Goal: Complete application form: Complete application form

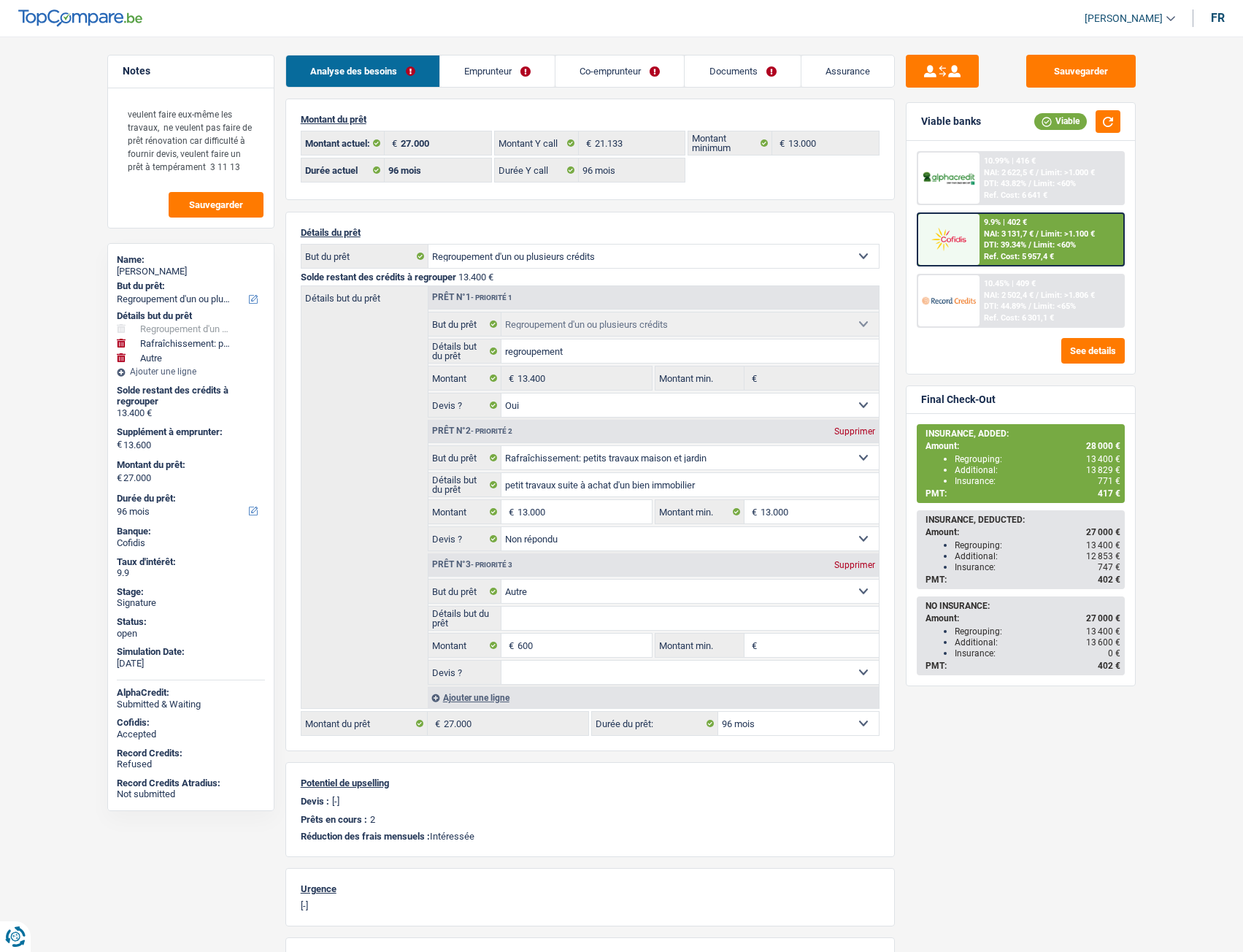
select select "refinancing"
select select "houseOrGarden"
select select "other"
select select "96"
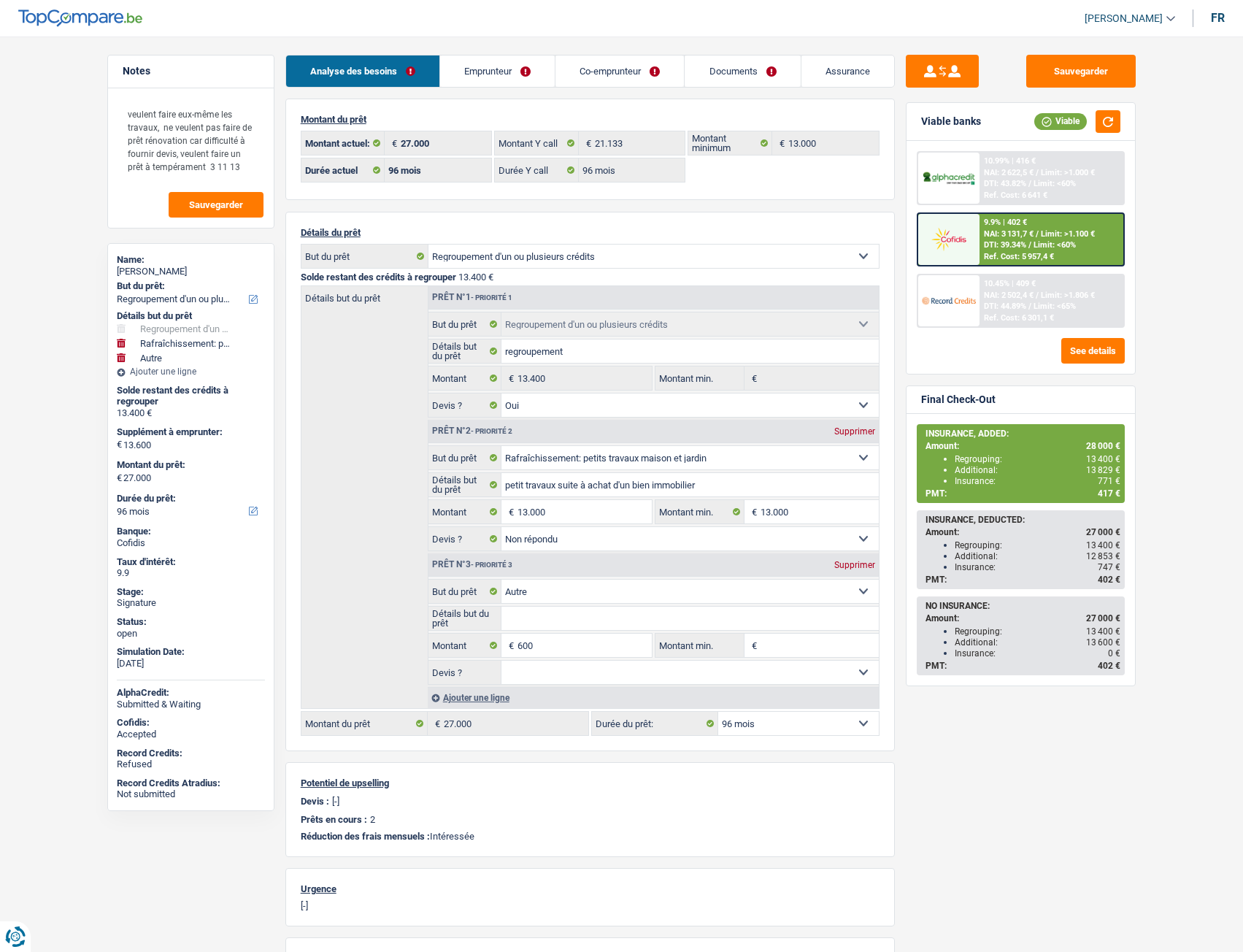
select select "96"
select select "refinancing"
select select "yes"
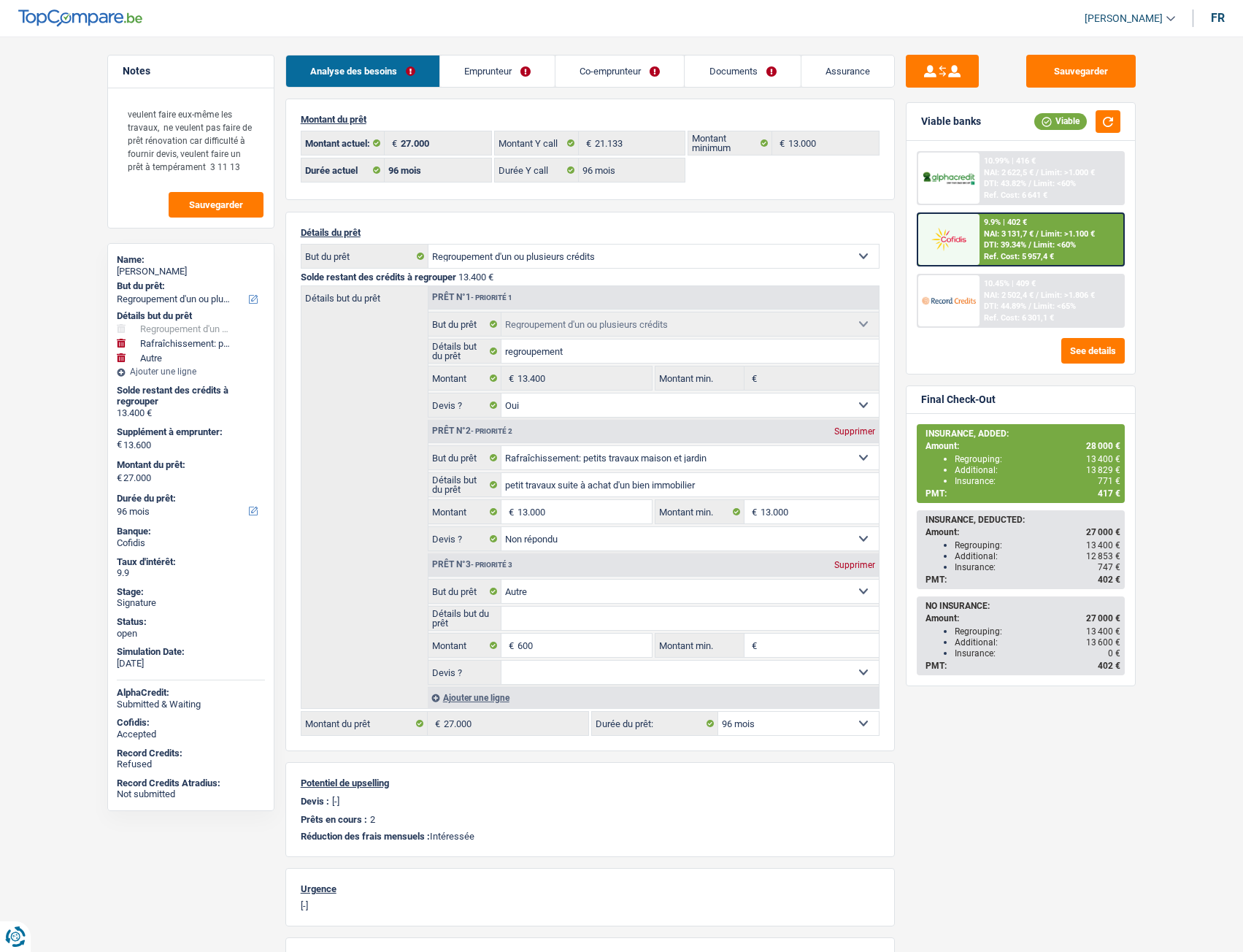
select select "houseOrGarden"
select select "not_answered"
select select "other"
select select "96"
click at [717, 70] on link "Documents" at bounding box center [742, 71] width 116 height 31
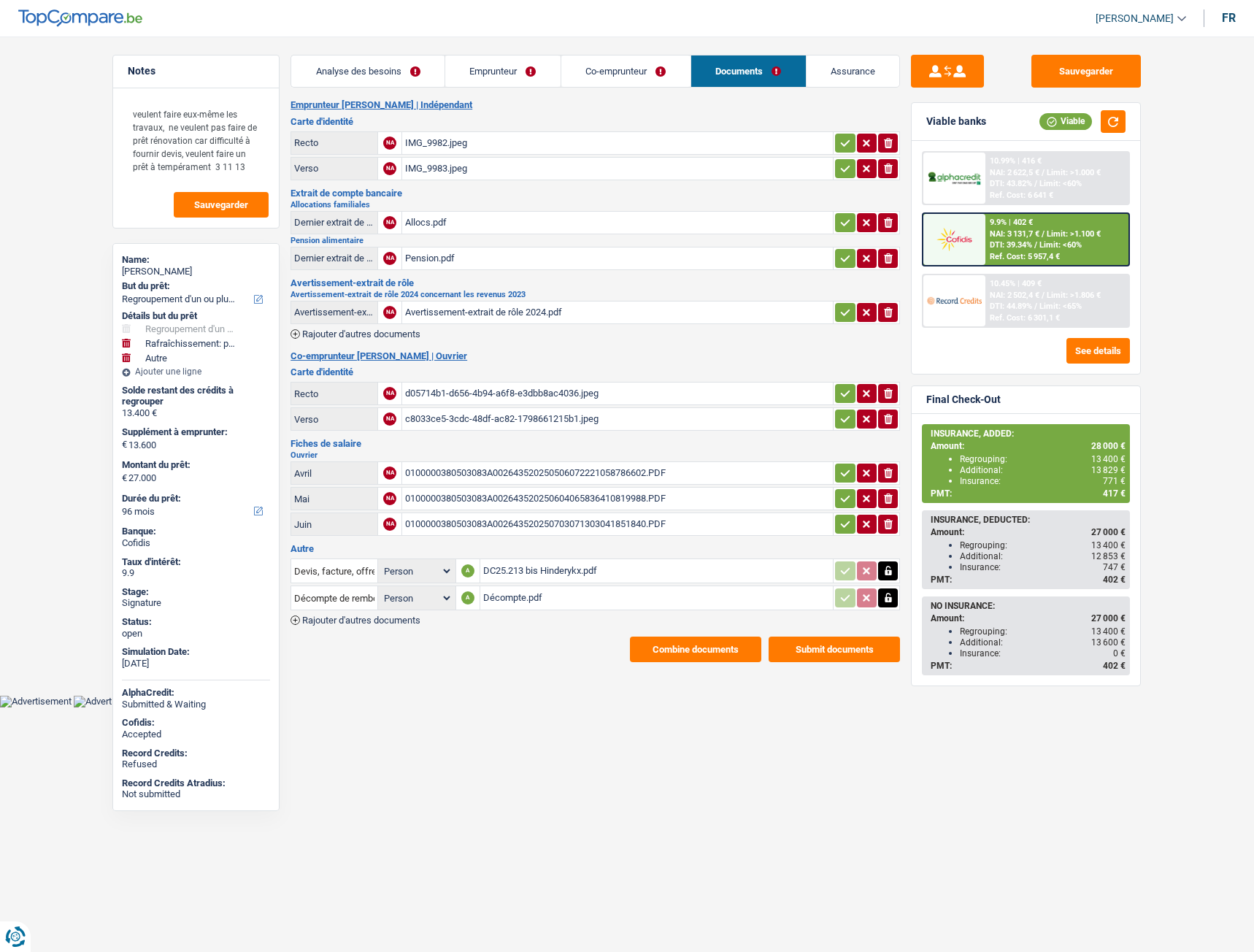
click at [341, 625] on span "Rajouter d'autres documents" at bounding box center [361, 620] width 119 height 10
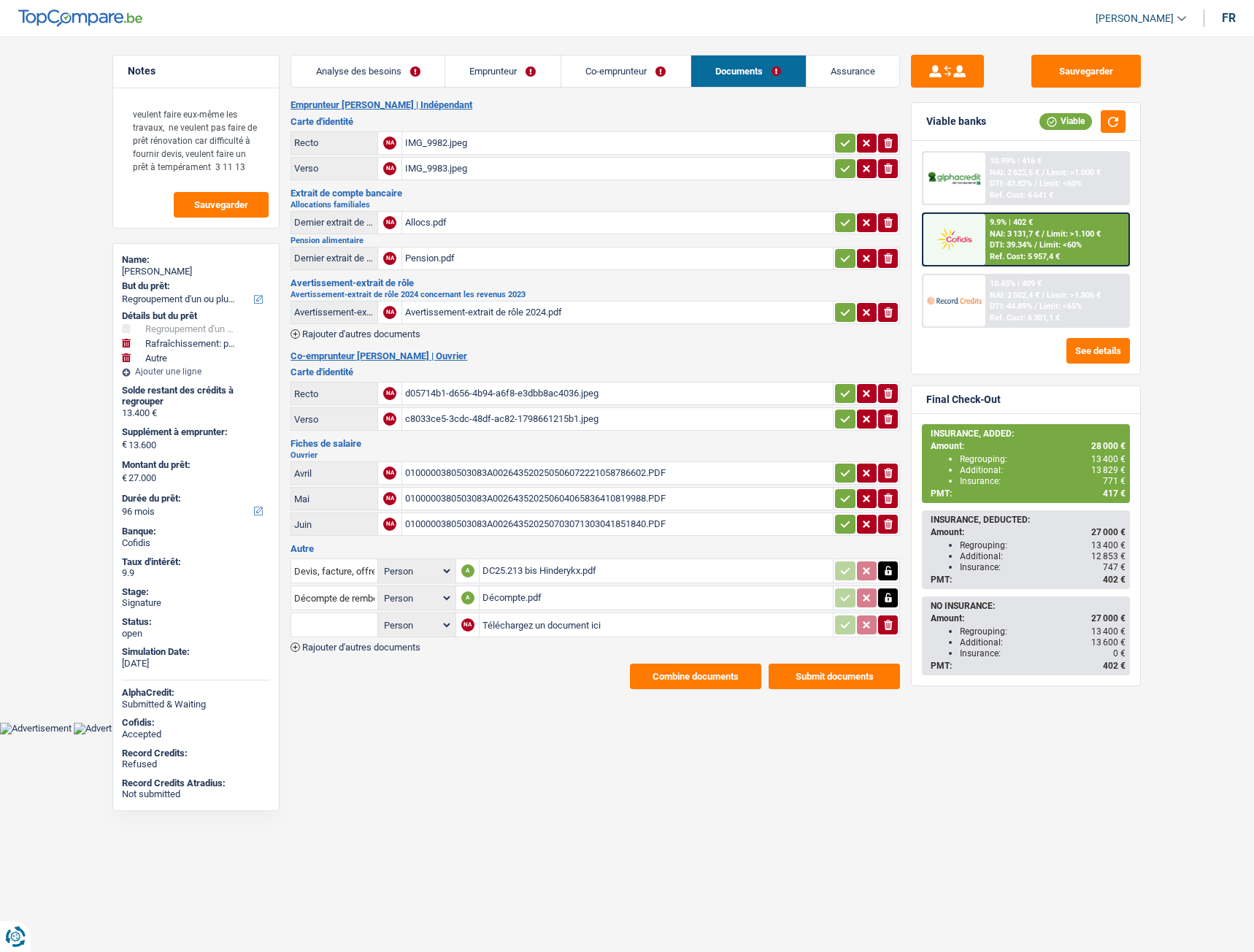
click at [509, 629] on input "Téléchargez un document ici" at bounding box center [656, 625] width 347 height 22
type input "C:\fakepath\PXL_20250812_145701273.jpeg"
click at [358, 625] on input "text" at bounding box center [334, 625] width 80 height 24
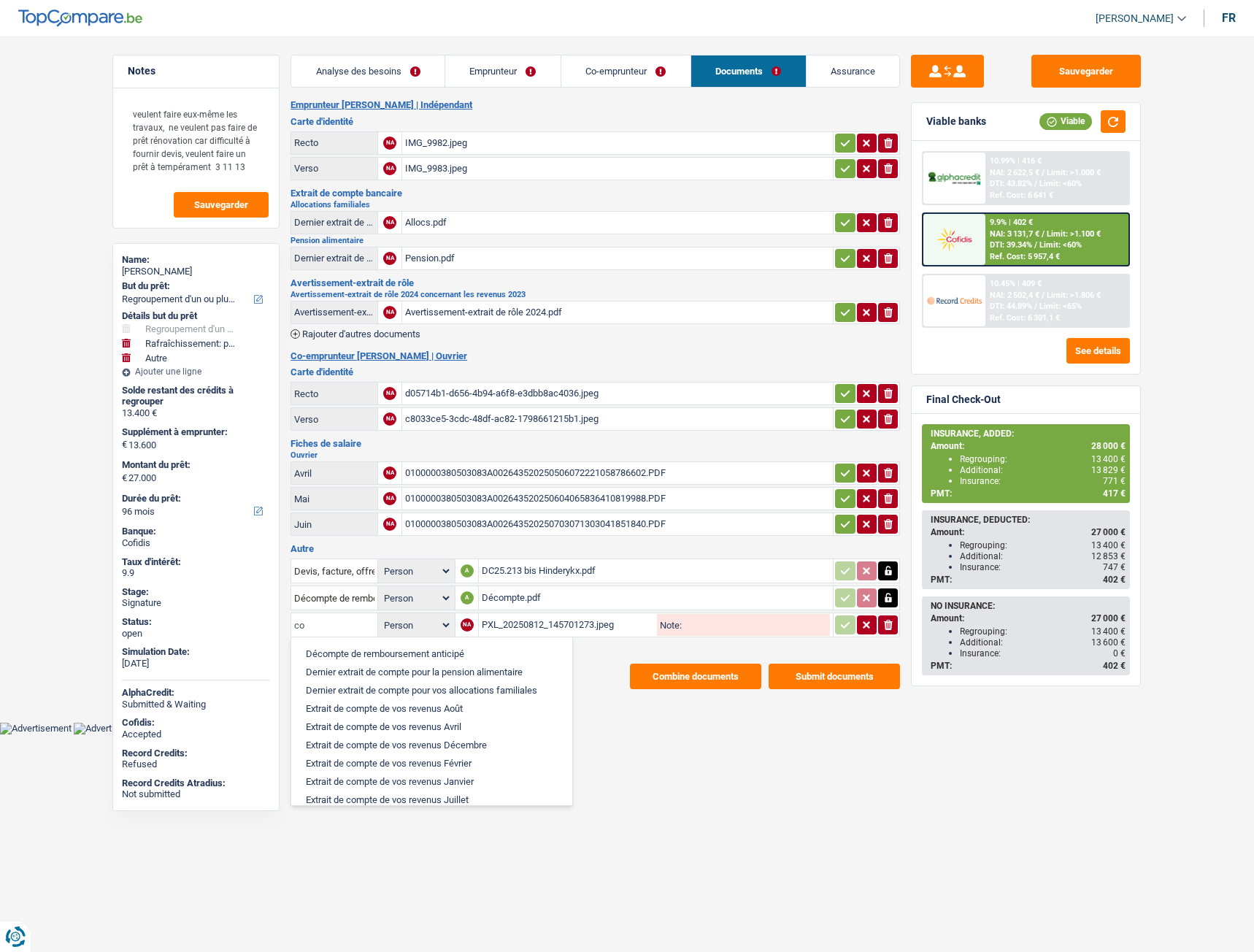
type input "c"
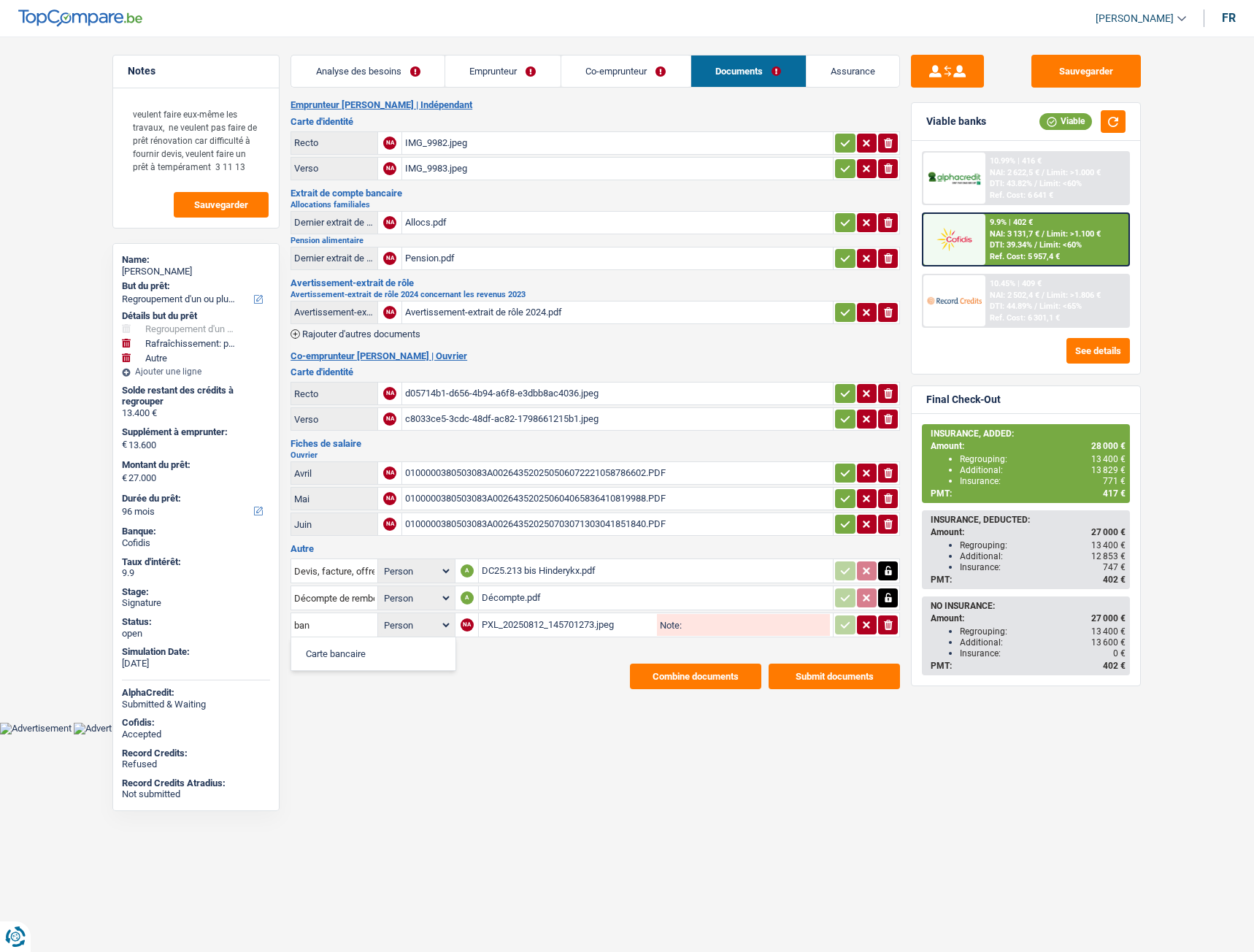
click at [331, 646] on li "Carte bancaire" at bounding box center [373, 653] width 150 height 19
type input "Carte bancaire"
click at [841, 626] on icon "button" at bounding box center [845, 625] width 10 height 7
click at [380, 649] on span "Rajouter d'autres documents" at bounding box center [361, 647] width 119 height 10
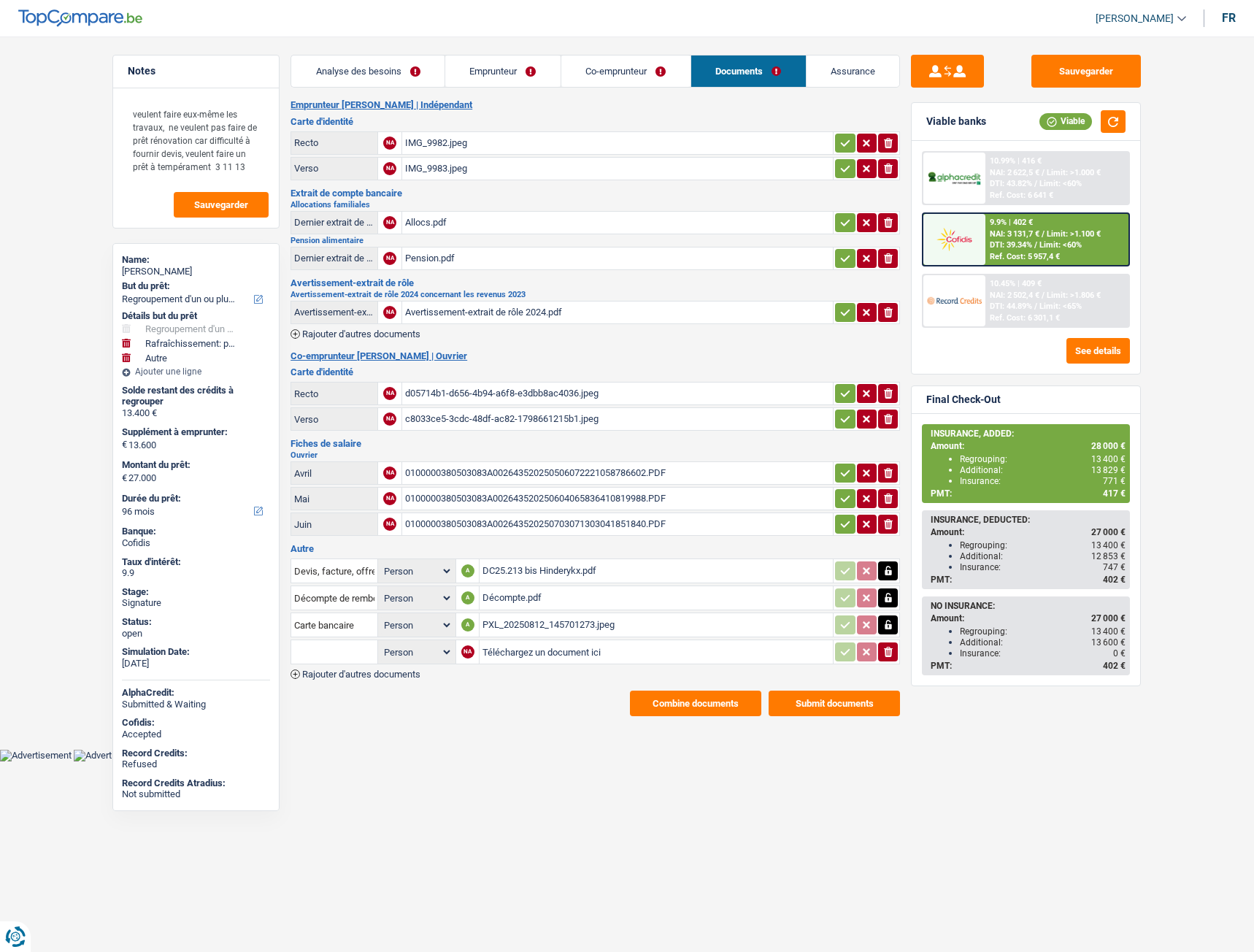
click at [519, 648] on input "Téléchargez un document ici" at bounding box center [656, 652] width 347 height 22
click at [568, 650] on input "Téléchargez un document ici" at bounding box center [656, 652] width 347 height 22
type input "C:\fakepath\hinderyck.pdf"
click at [325, 650] on input "text" at bounding box center [334, 652] width 80 height 24
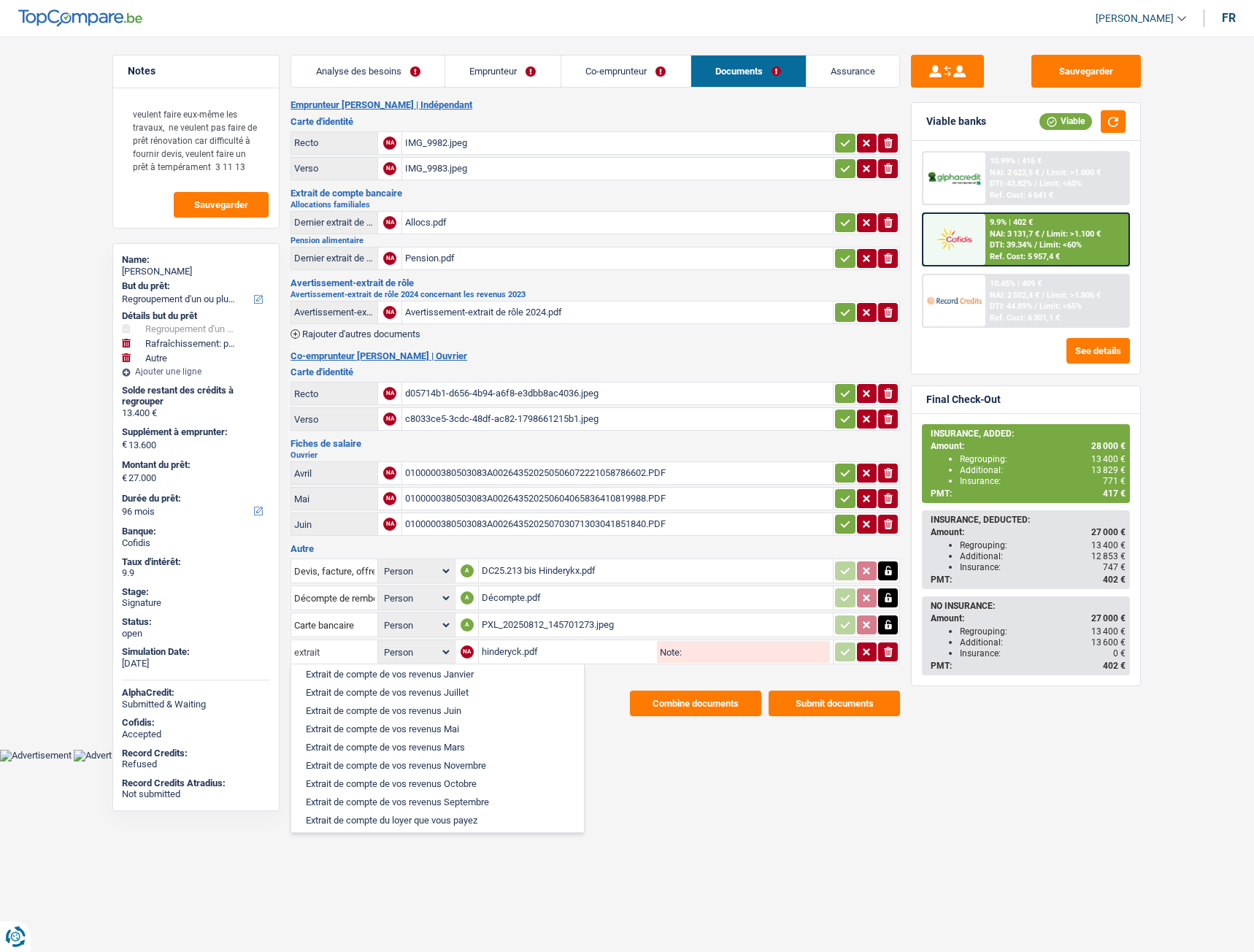
scroll to position [175, 0]
click at [373, 816] on li "Extraits de compte de toutes les transactions 3 derniers mois" at bounding box center [437, 816] width 278 height 19
type input "Extraits de compte de toutes les transactions 3 derniers mois"
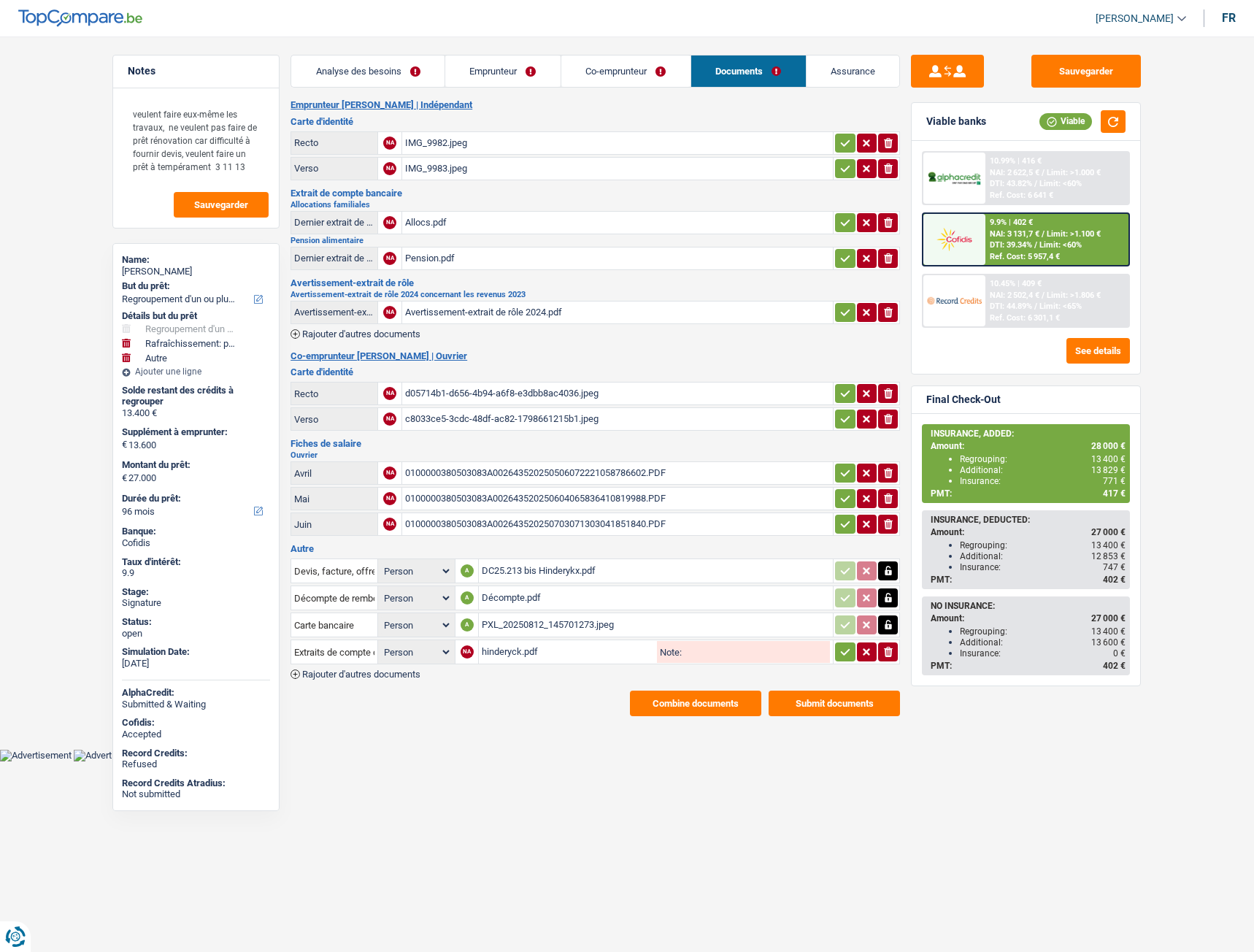
click at [841, 653] on icon "button" at bounding box center [845, 652] width 10 height 7
click at [576, 719] on main "Notes veulent faire eux-même les travaux, ne veulent pas faire de prêt rénovati…" at bounding box center [627, 385] width 1254 height 727
click at [362, 652] on input "Extraits de compte de toutes les transactions 3 derniers mois" at bounding box center [334, 652] width 80 height 24
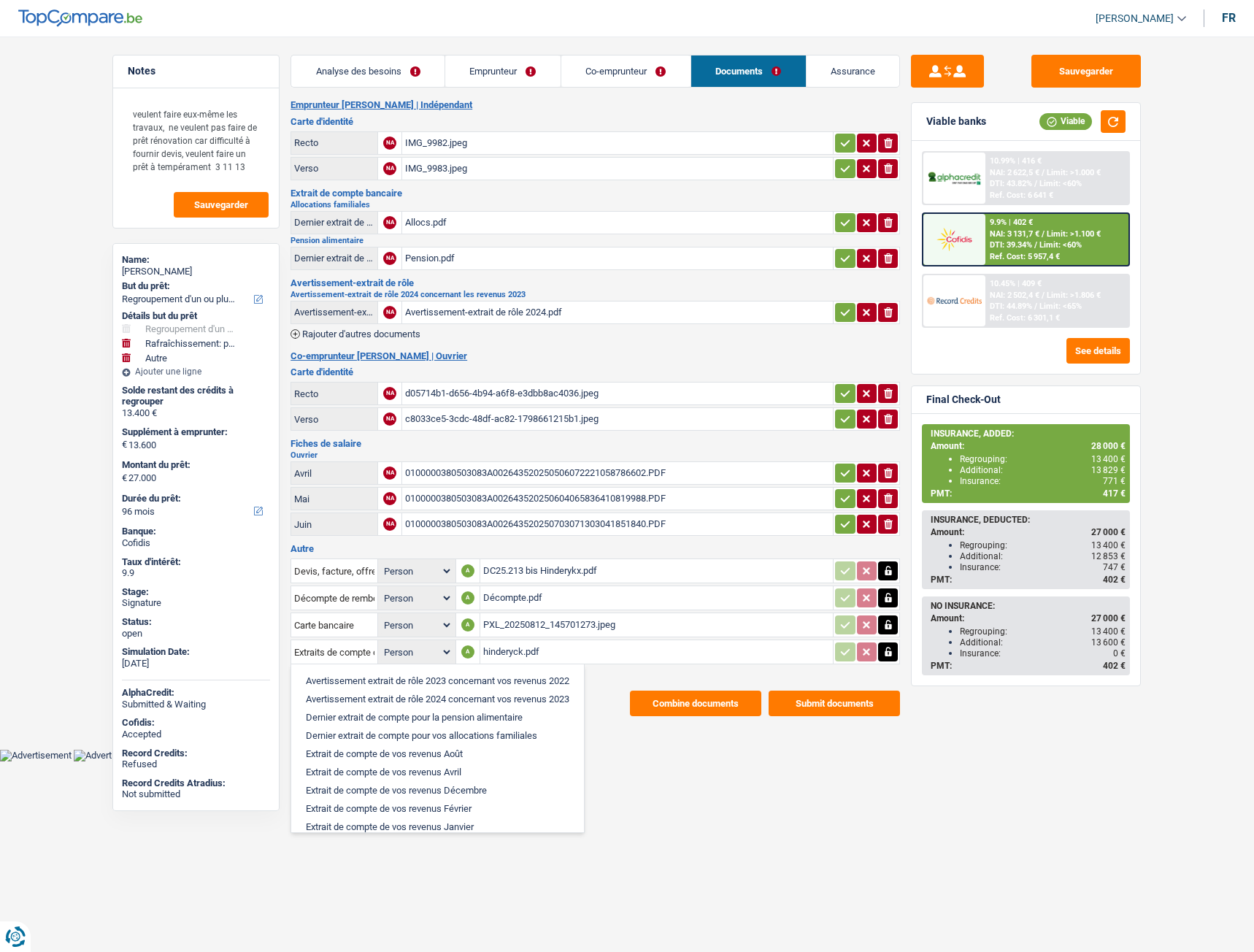
click at [636, 733] on main "Notes veulent faire eux-même les travaux, ne veulent pas faire de prêt rénovati…" at bounding box center [627, 385] width 1254 height 727
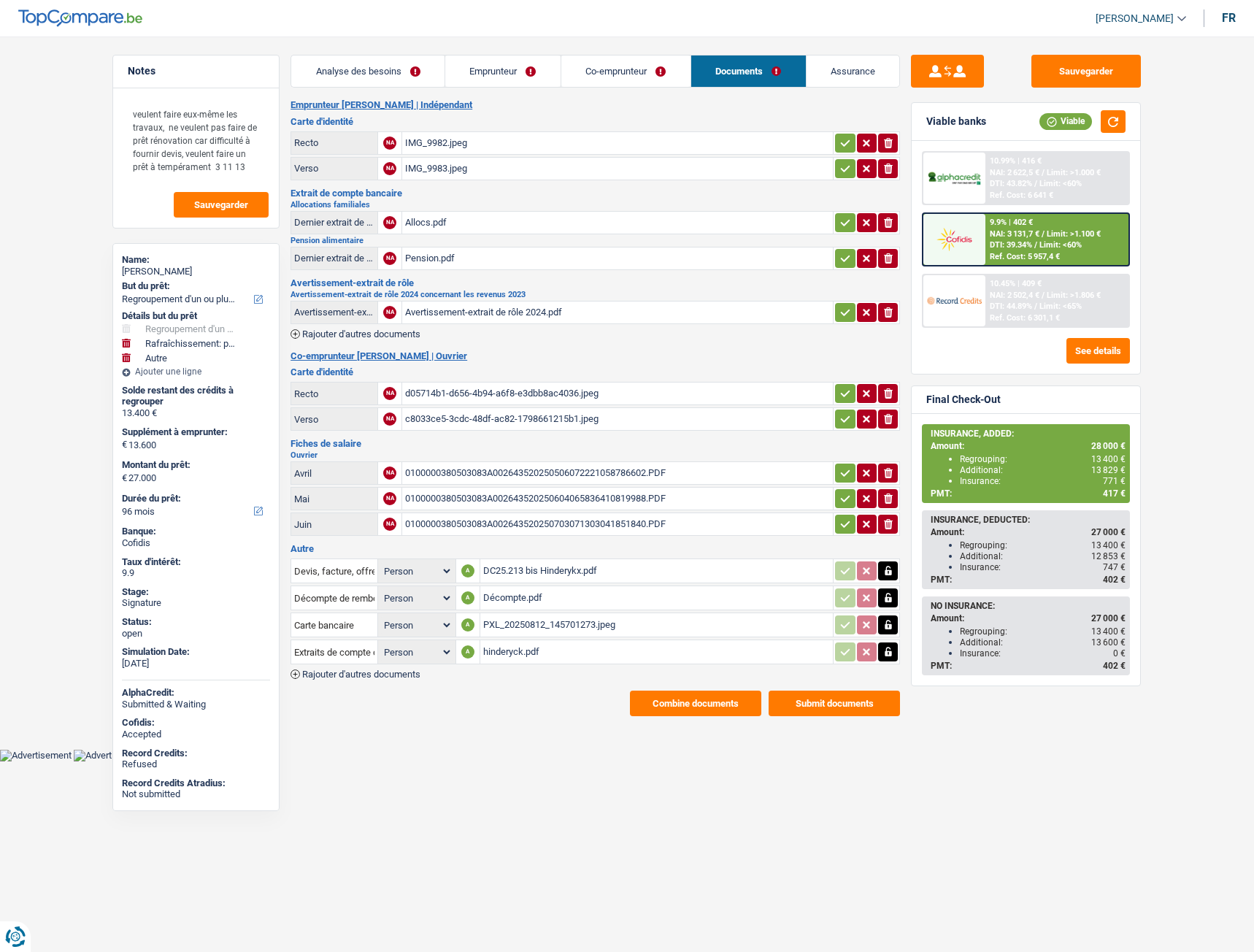
click at [657, 704] on button "Combine documents" at bounding box center [695, 703] width 131 height 25
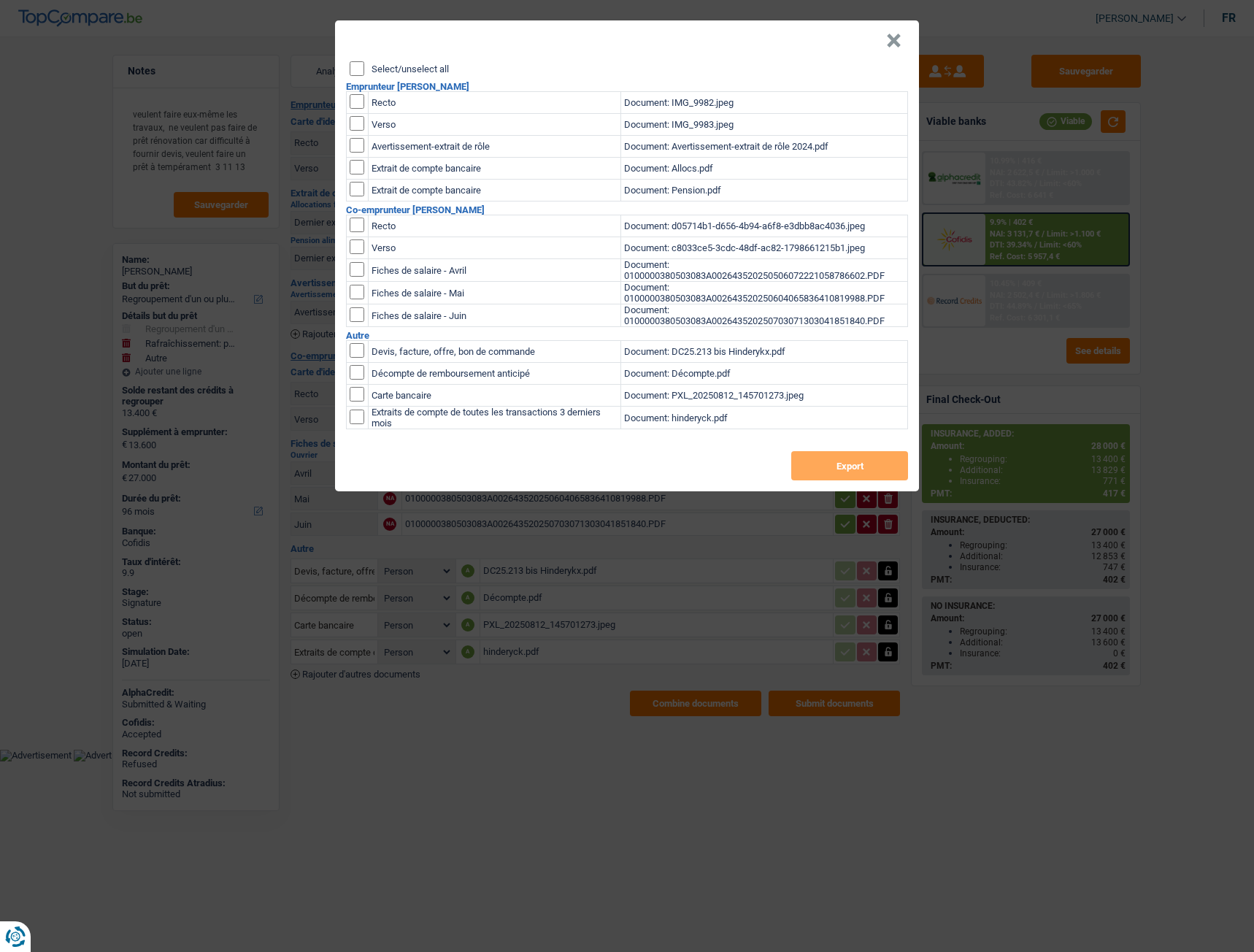
click at [893, 44] on button "×" at bounding box center [893, 41] width 16 height 15
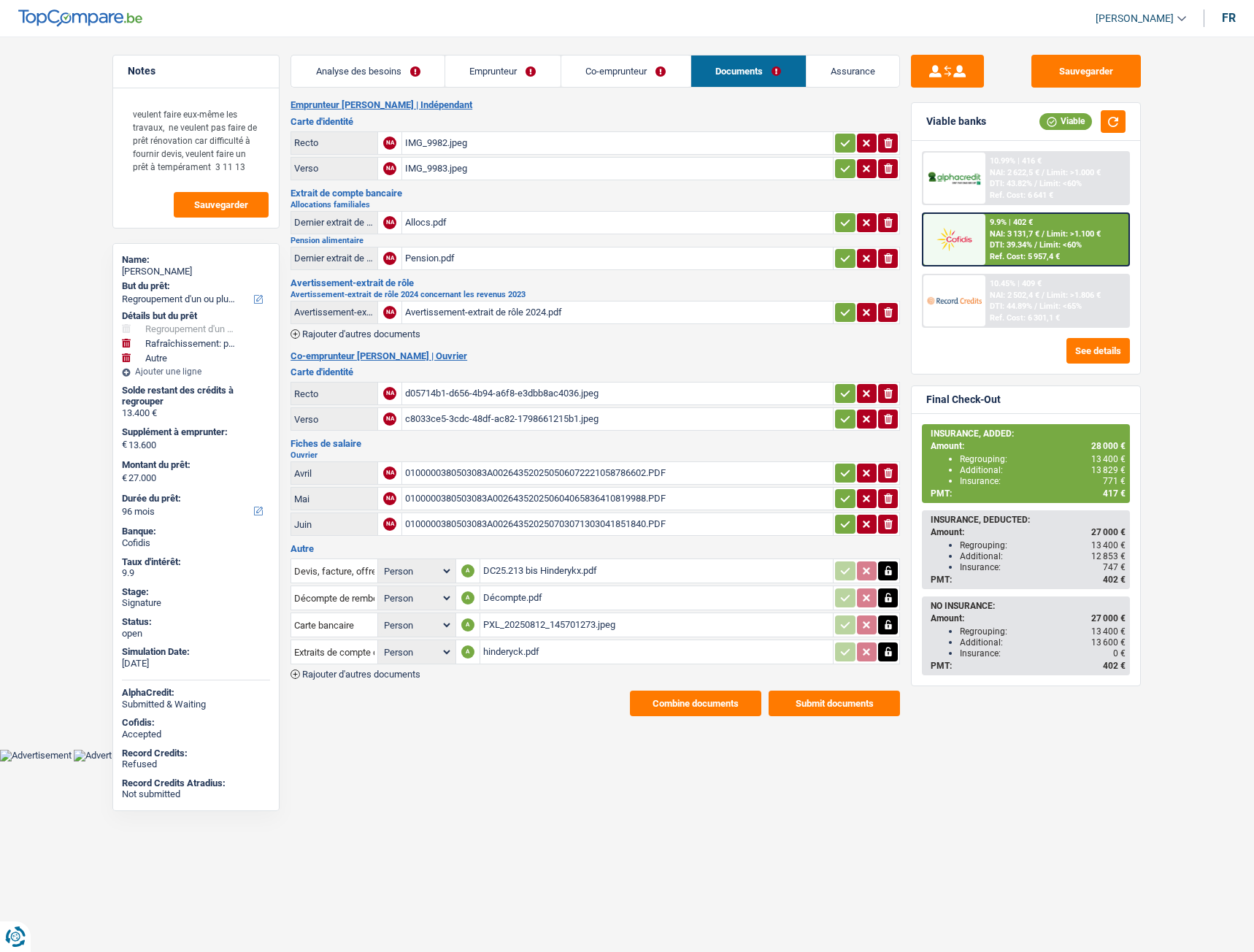
click at [433, 259] on div "Pension.pdf" at bounding box center [617, 259] width 424 height 22
click at [667, 707] on button "Combine documents" at bounding box center [695, 703] width 131 height 25
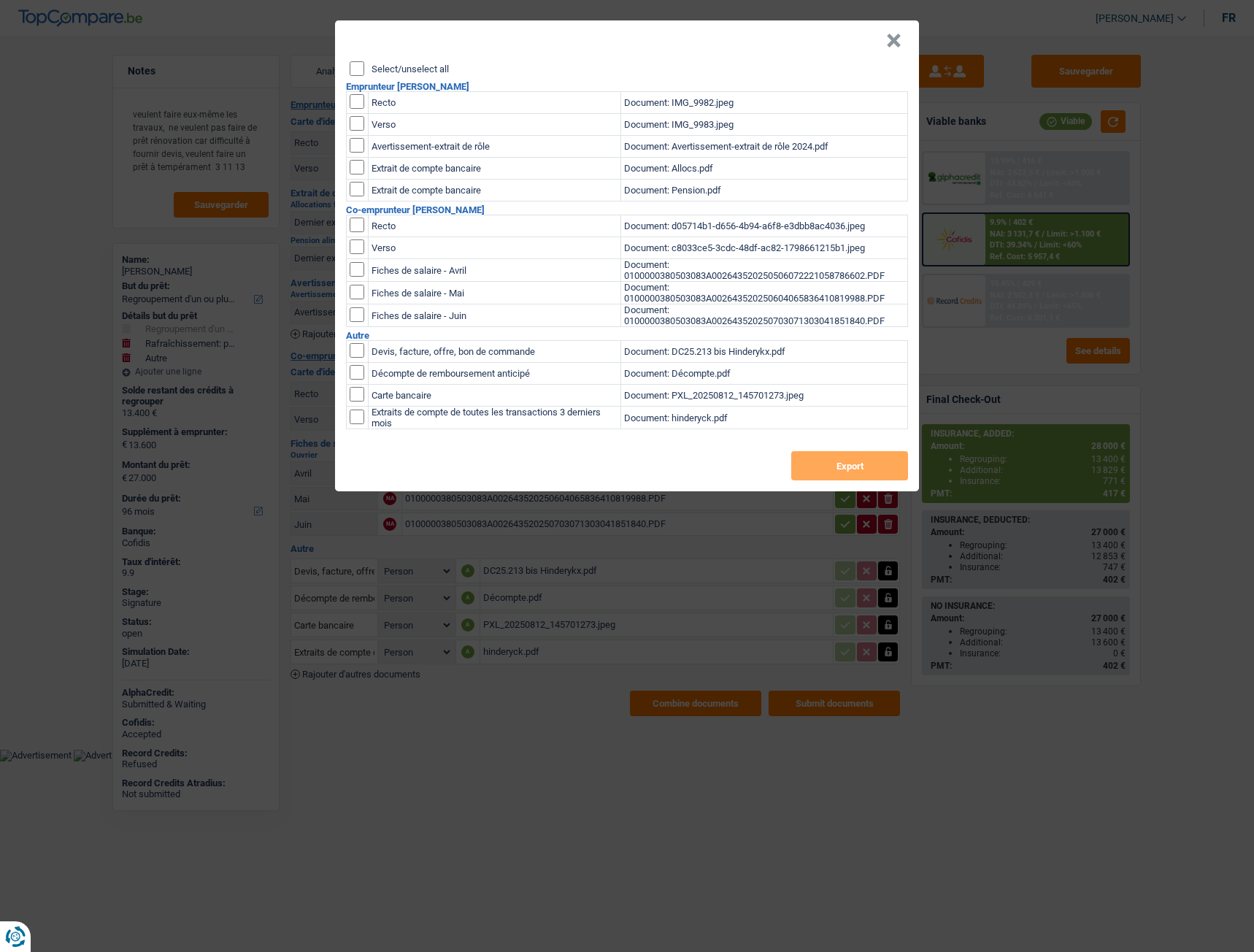
click at [363, 74] on input "Select/unselect all" at bounding box center [357, 69] width 15 height 15
checkbox input "true"
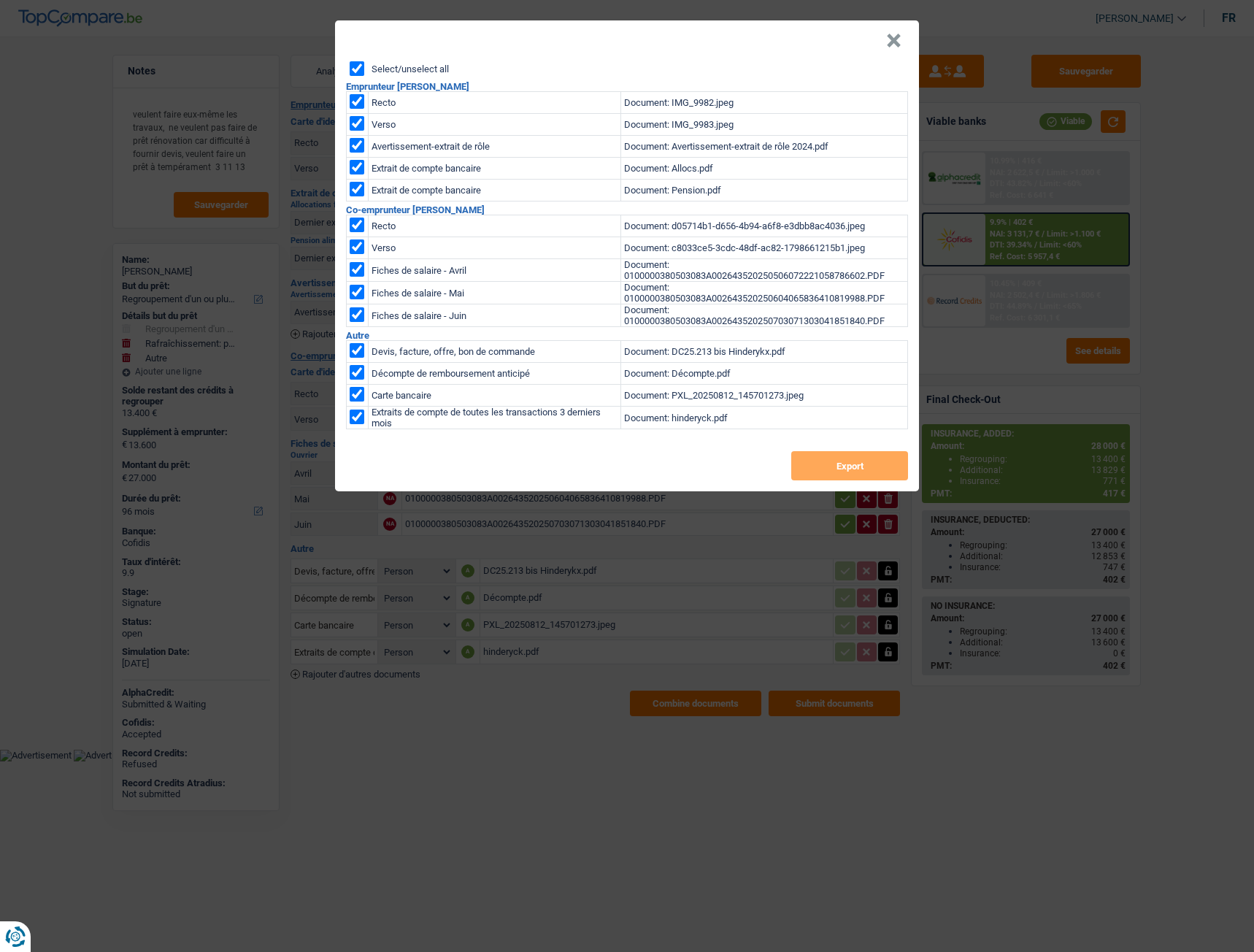
checkbox input "true"
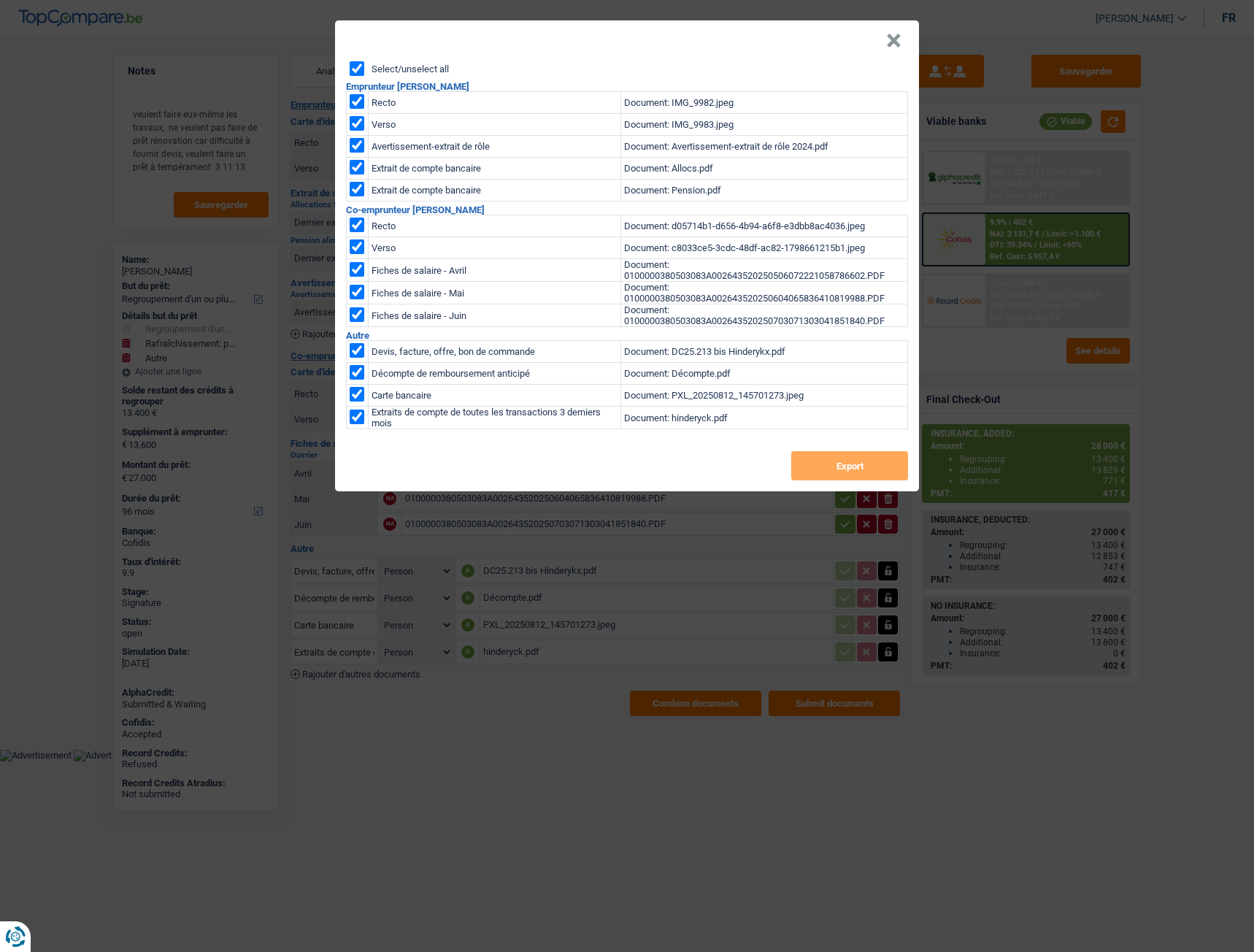
checkbox input "true"
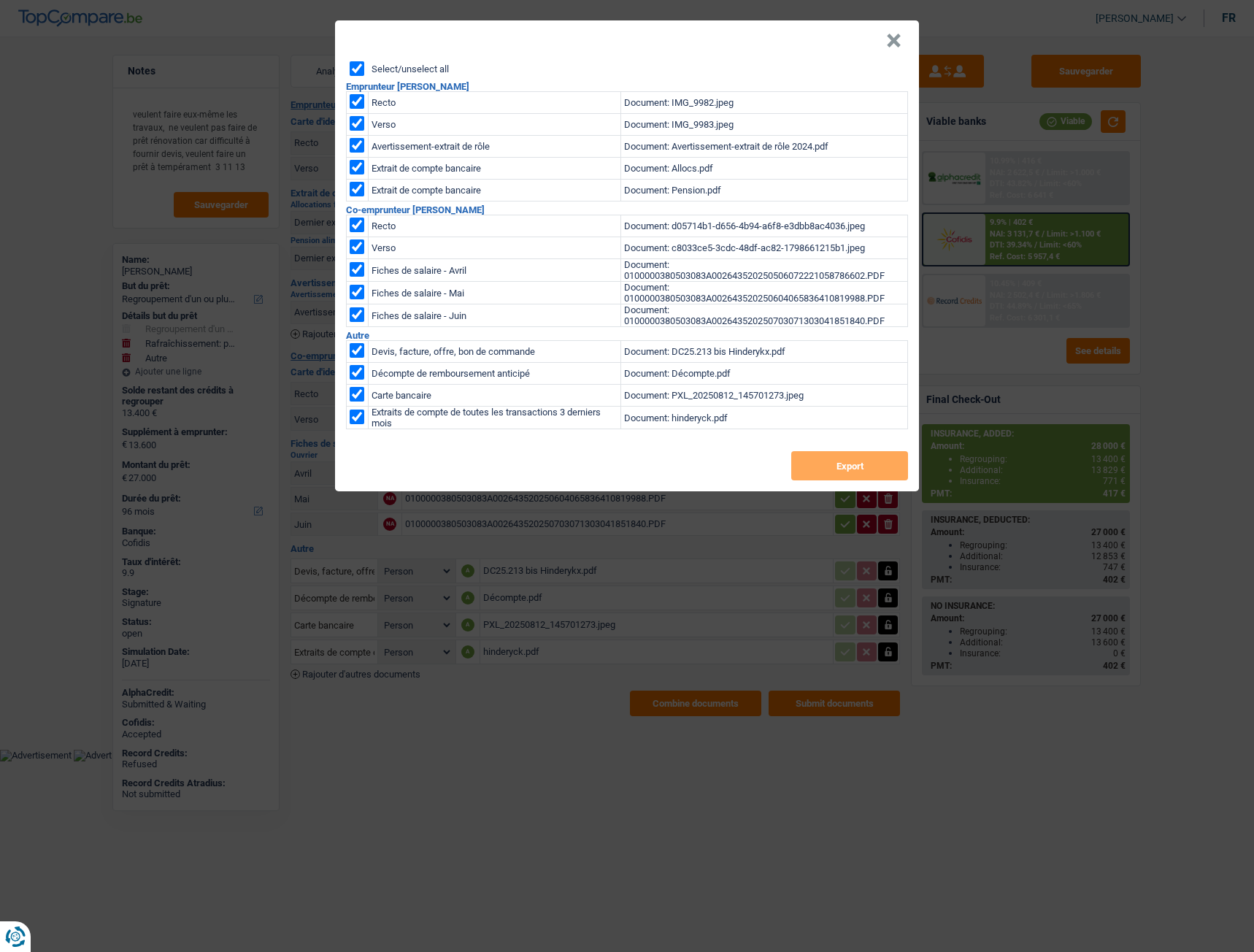
checkbox input "true"
click at [816, 466] on button "Export" at bounding box center [850, 465] width 117 height 29
click at [898, 33] on button "×" at bounding box center [893, 41] width 16 height 15
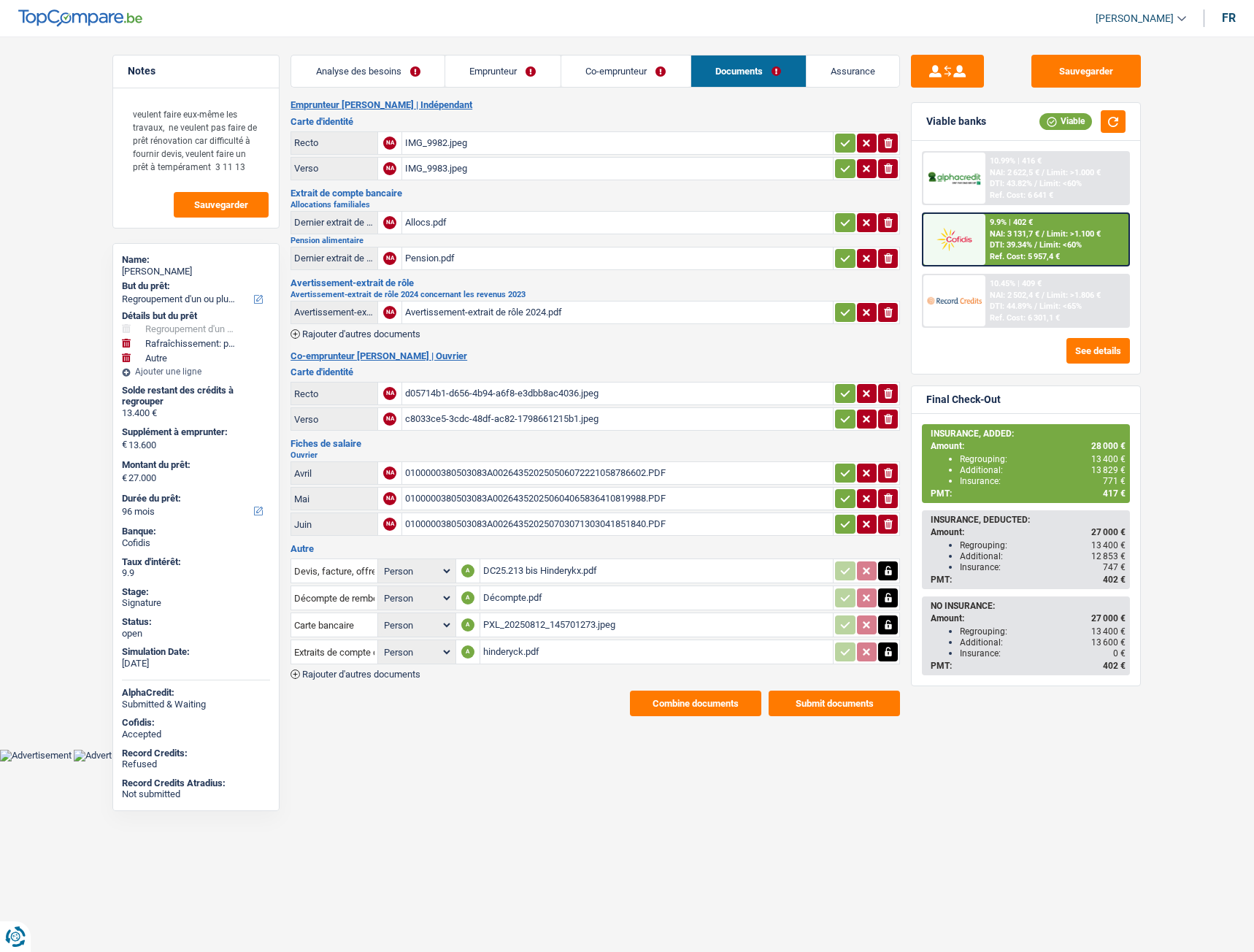
click at [495, 70] on link "Emprunteur" at bounding box center [503, 71] width 116 height 31
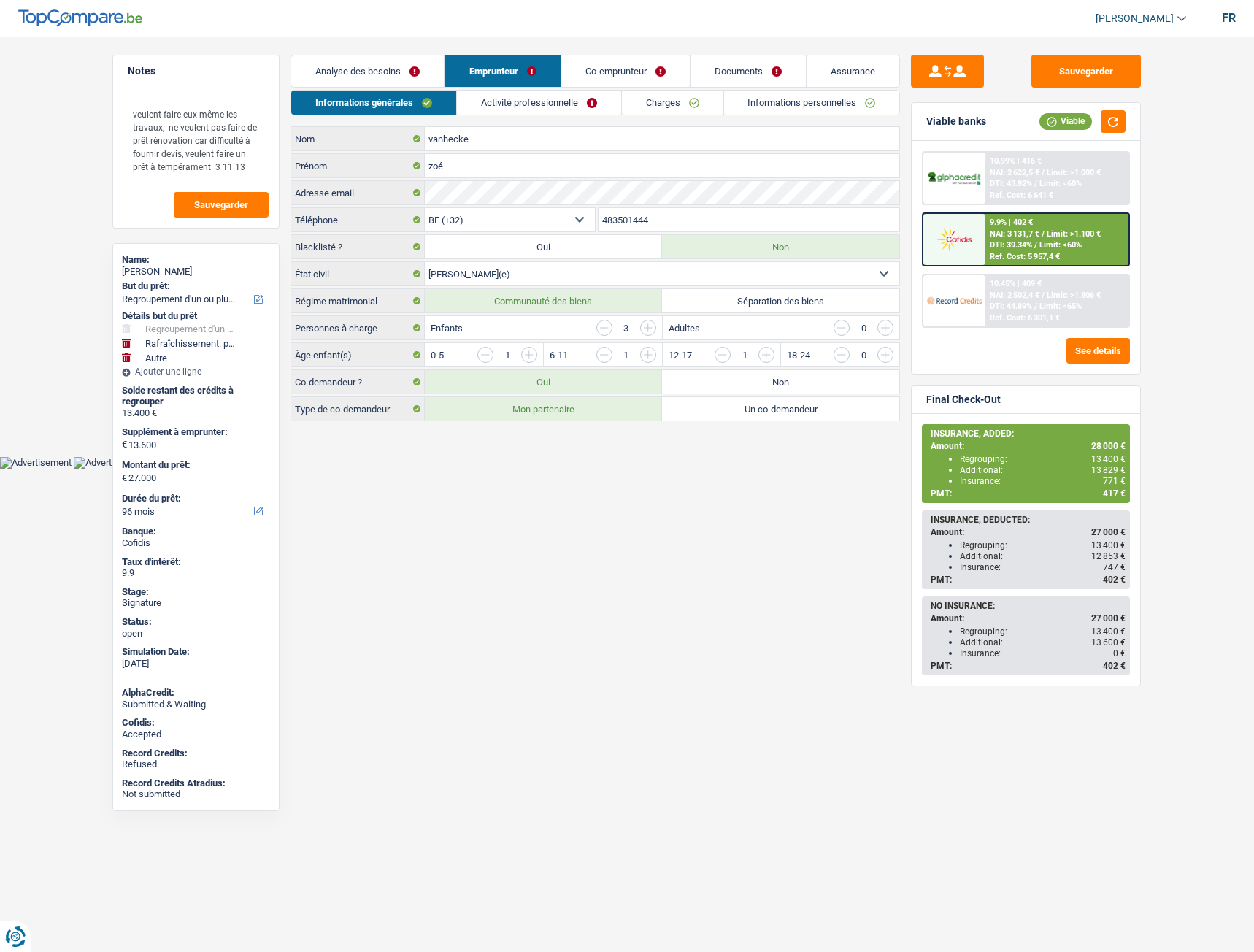
click at [765, 101] on link "Informations personnelles" at bounding box center [811, 102] width 176 height 24
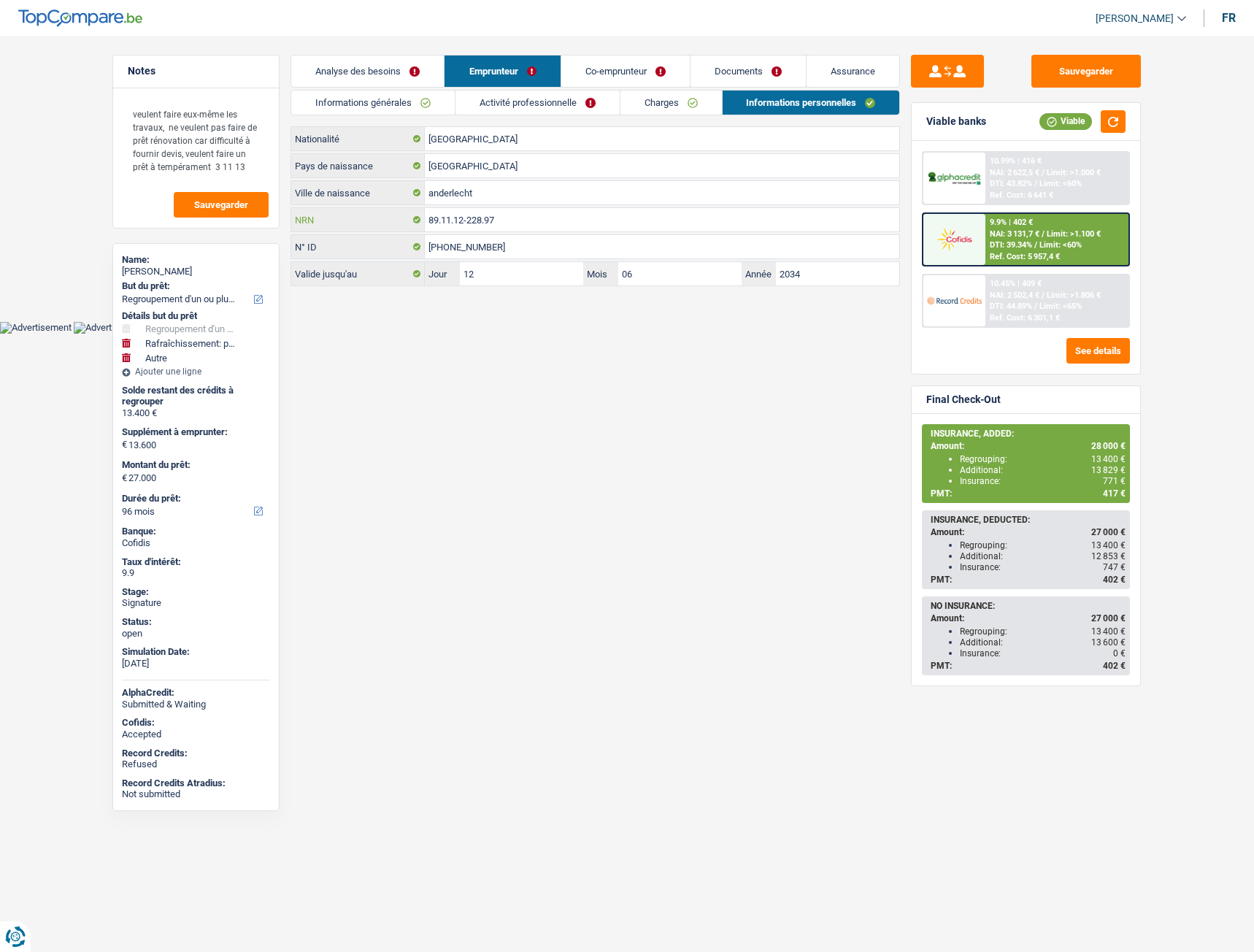
click at [530, 221] on input "89.11.12-228.97" at bounding box center [661, 220] width 474 height 24
drag, startPoint x: 530, startPoint y: 221, endPoint x: 423, endPoint y: 218, distance: 107.0
click at [423, 218] on div "89.11.12-228.97 NRN" at bounding box center [595, 220] width 608 height 24
click at [1077, 56] on button "Sauvegarder" at bounding box center [1086, 71] width 110 height 33
click at [380, 70] on link "Analyse des besoins" at bounding box center [367, 71] width 153 height 31
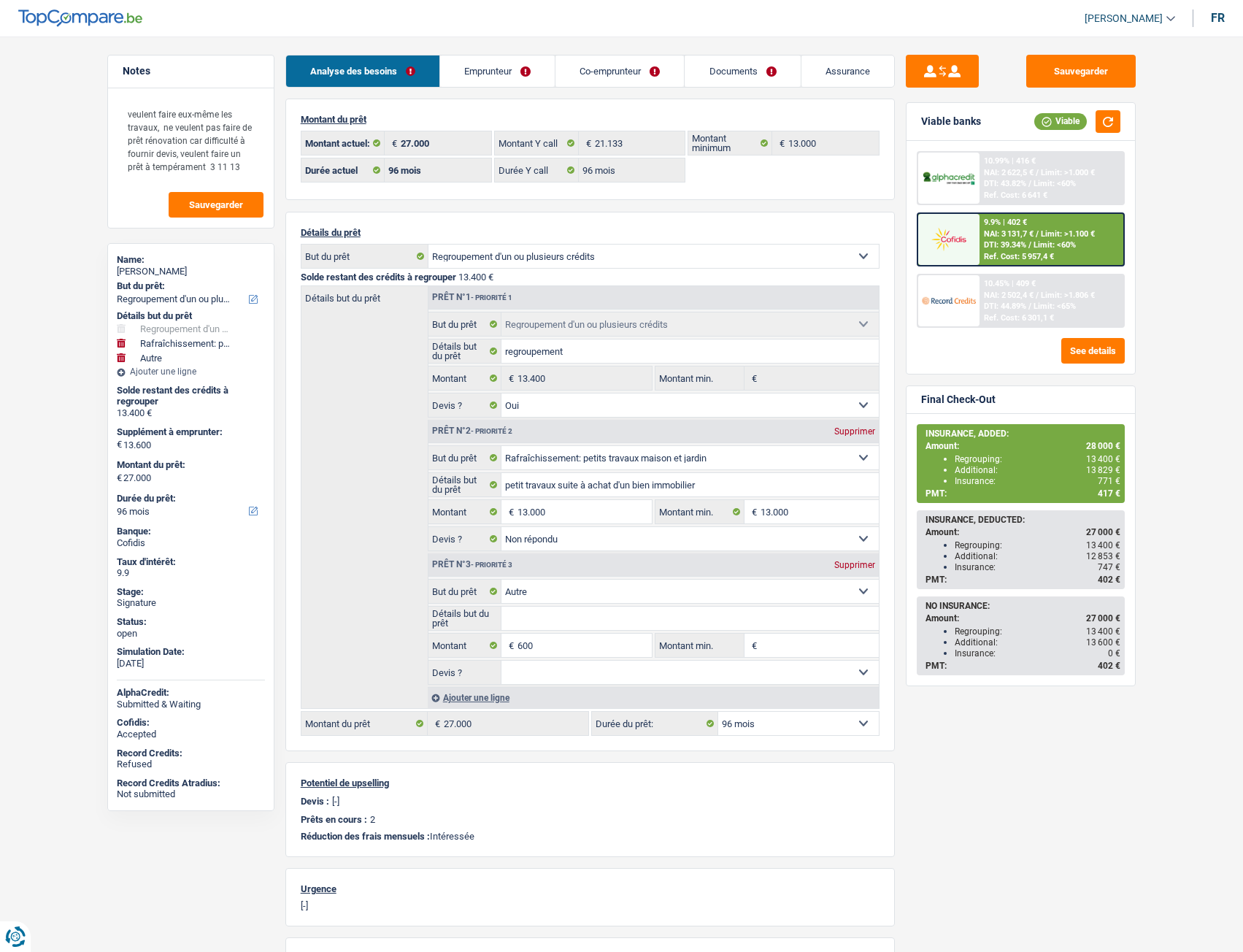
click at [730, 72] on link "Documents" at bounding box center [742, 71] width 116 height 31
select select "refinancing"
select select "houseOrGarden"
select select "other"
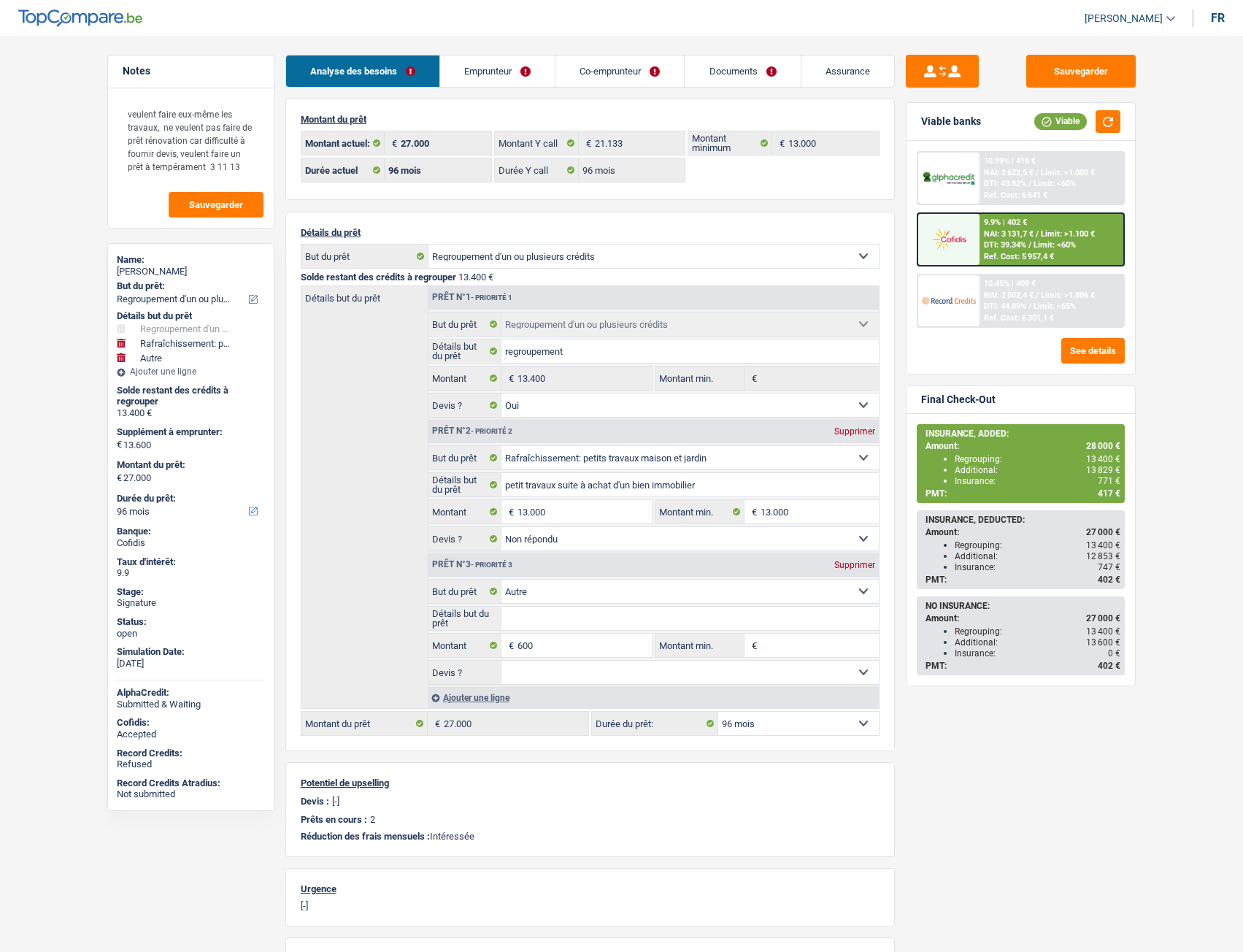
select select "96"
select select "refinancing"
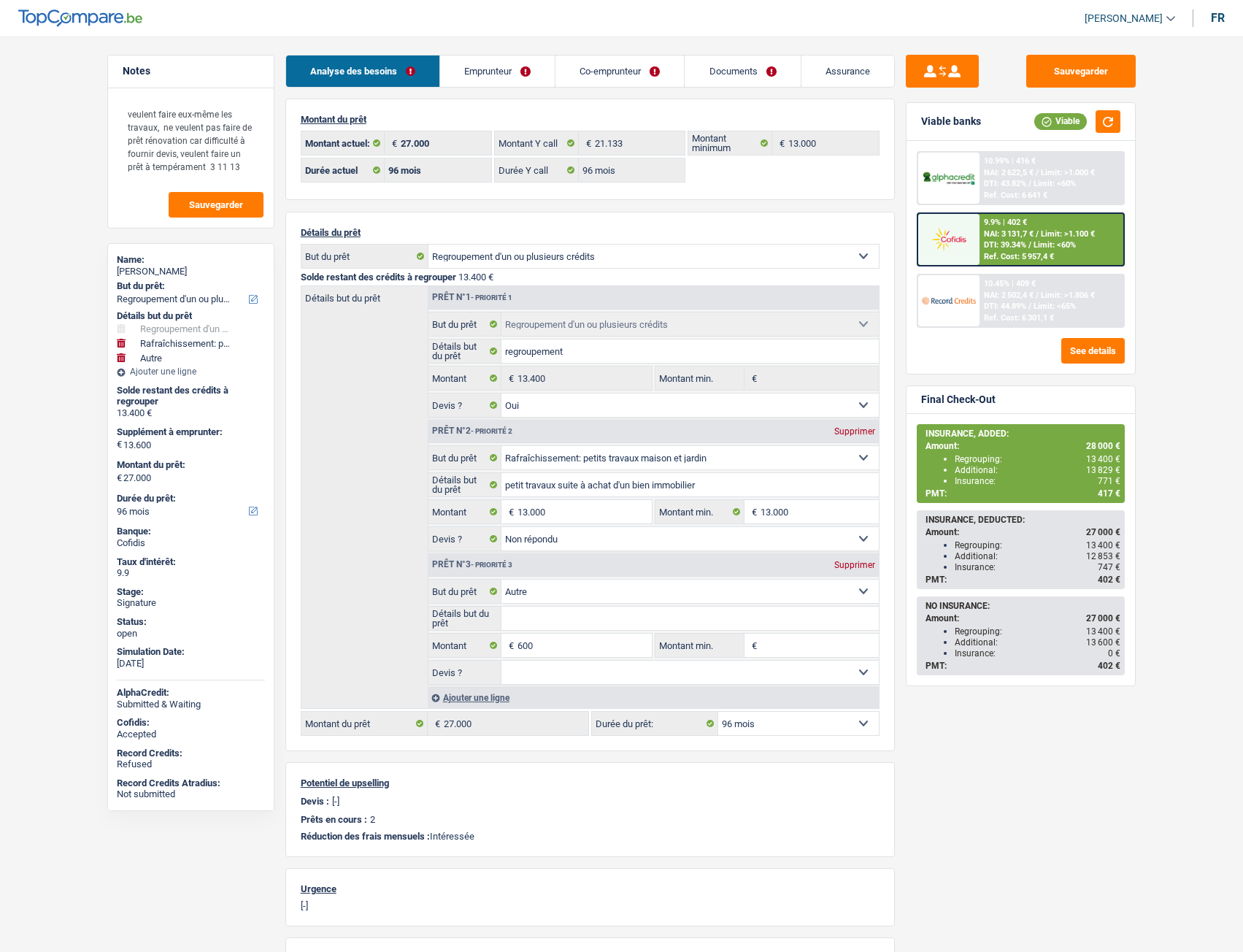
select select "yes"
select select "houseOrGarden"
select select "not_answered"
select select "other"
select select "96"
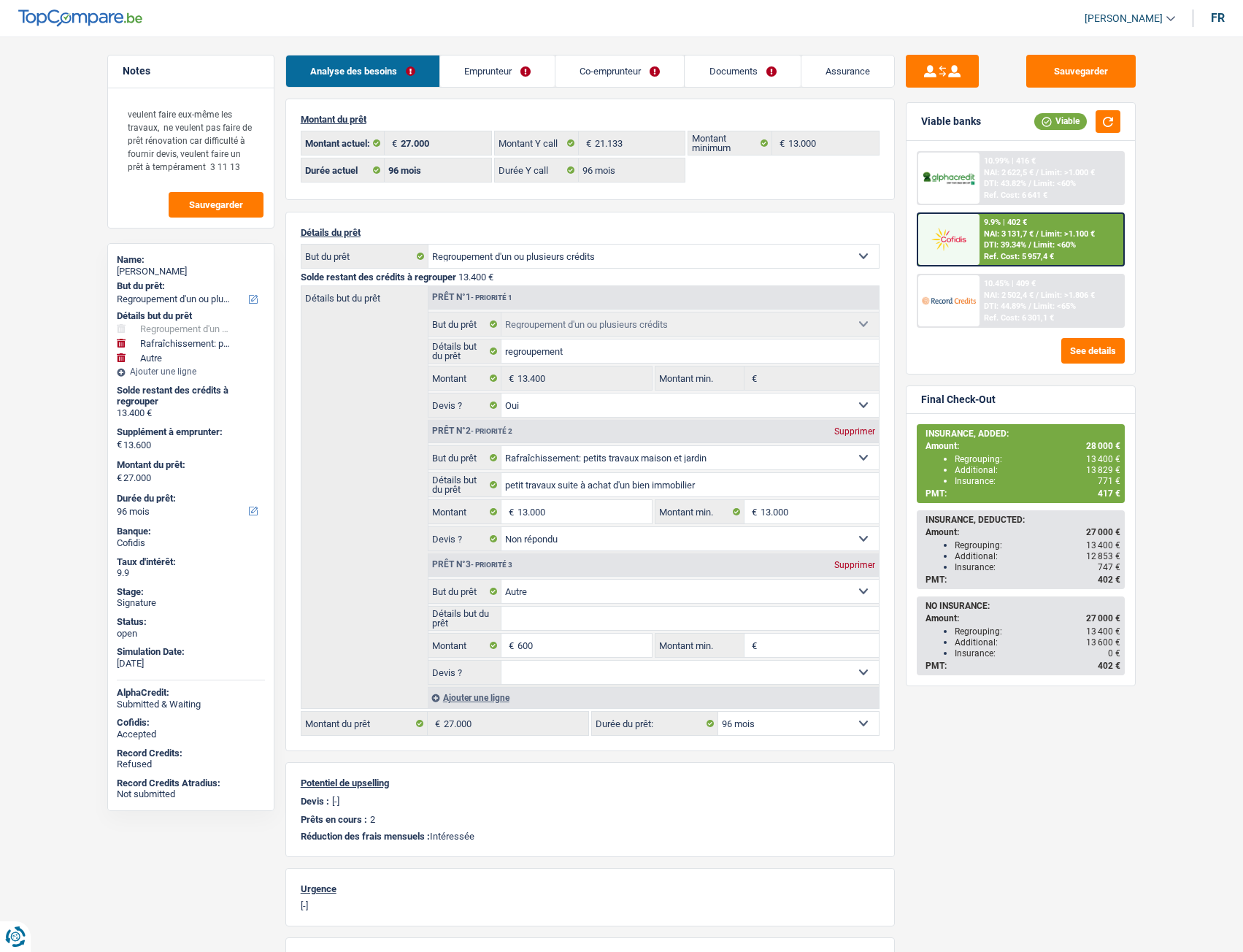
click at [724, 78] on link "Documents" at bounding box center [742, 71] width 116 height 31
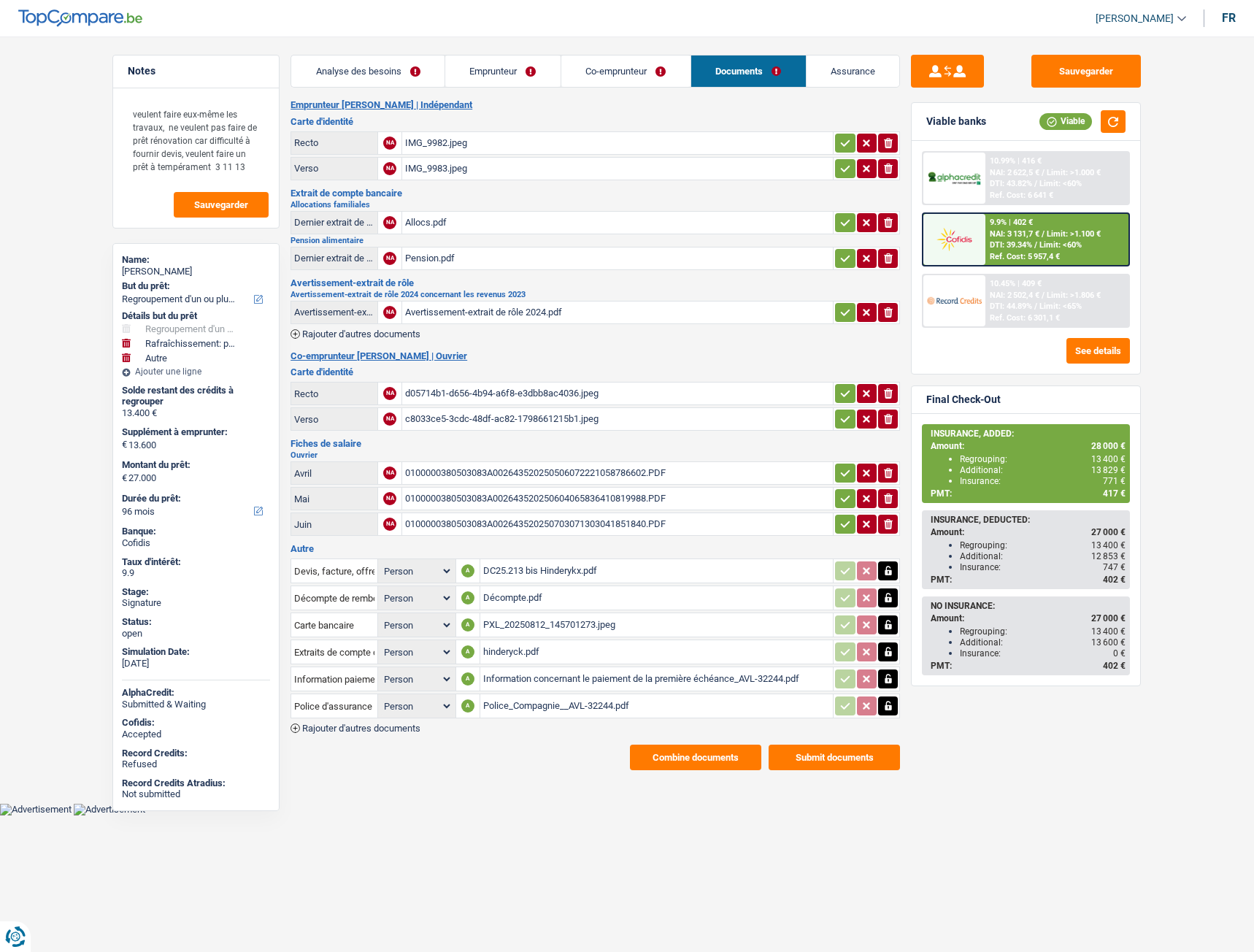
click at [714, 754] on button "Combine documents" at bounding box center [695, 757] width 131 height 25
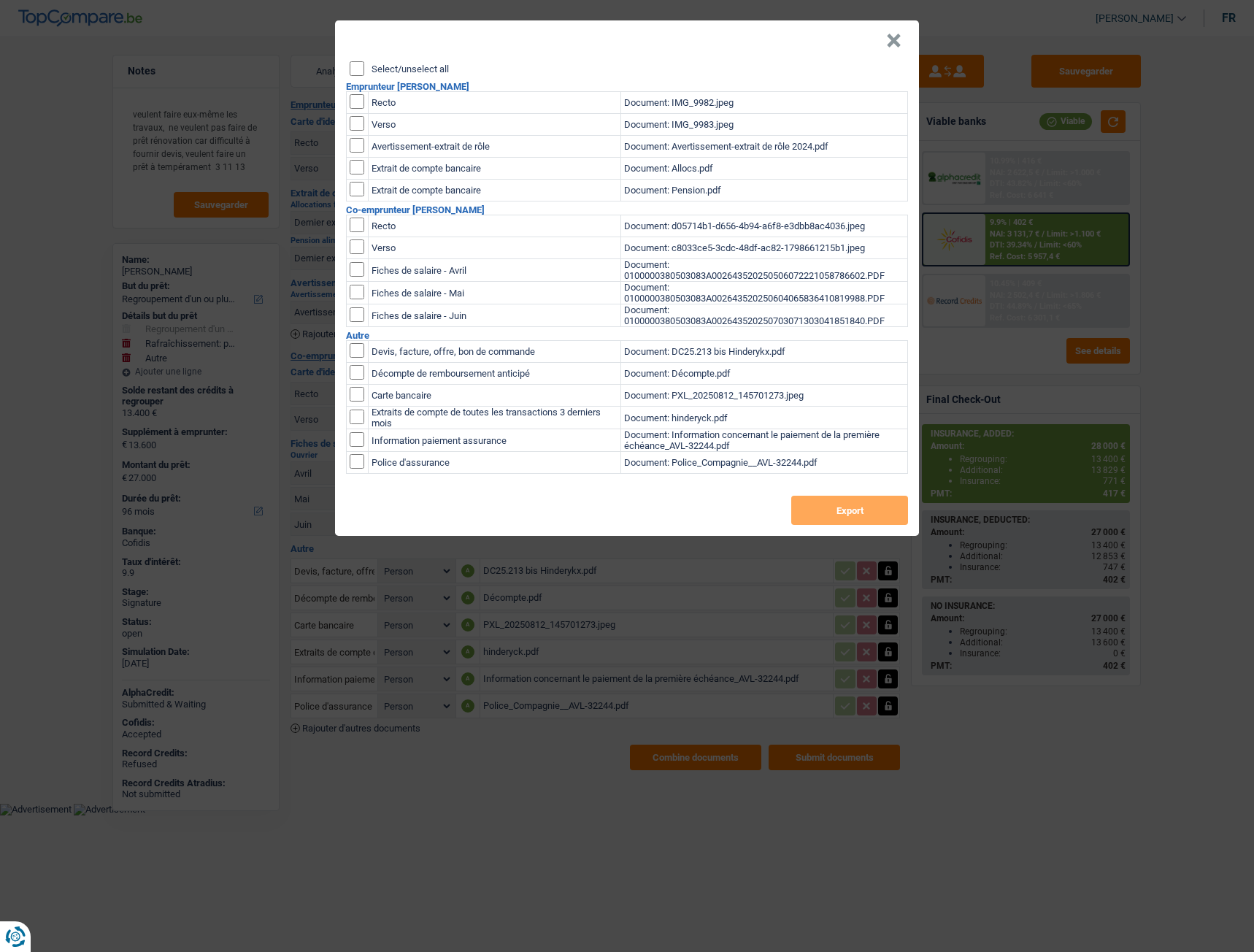
click at [333, 65] on div "× Select/unselect all Emprunteur [PERSON_NAME] Recto Document: IMG_9982.jpeg Ve…" at bounding box center [627, 476] width 1254 height 952
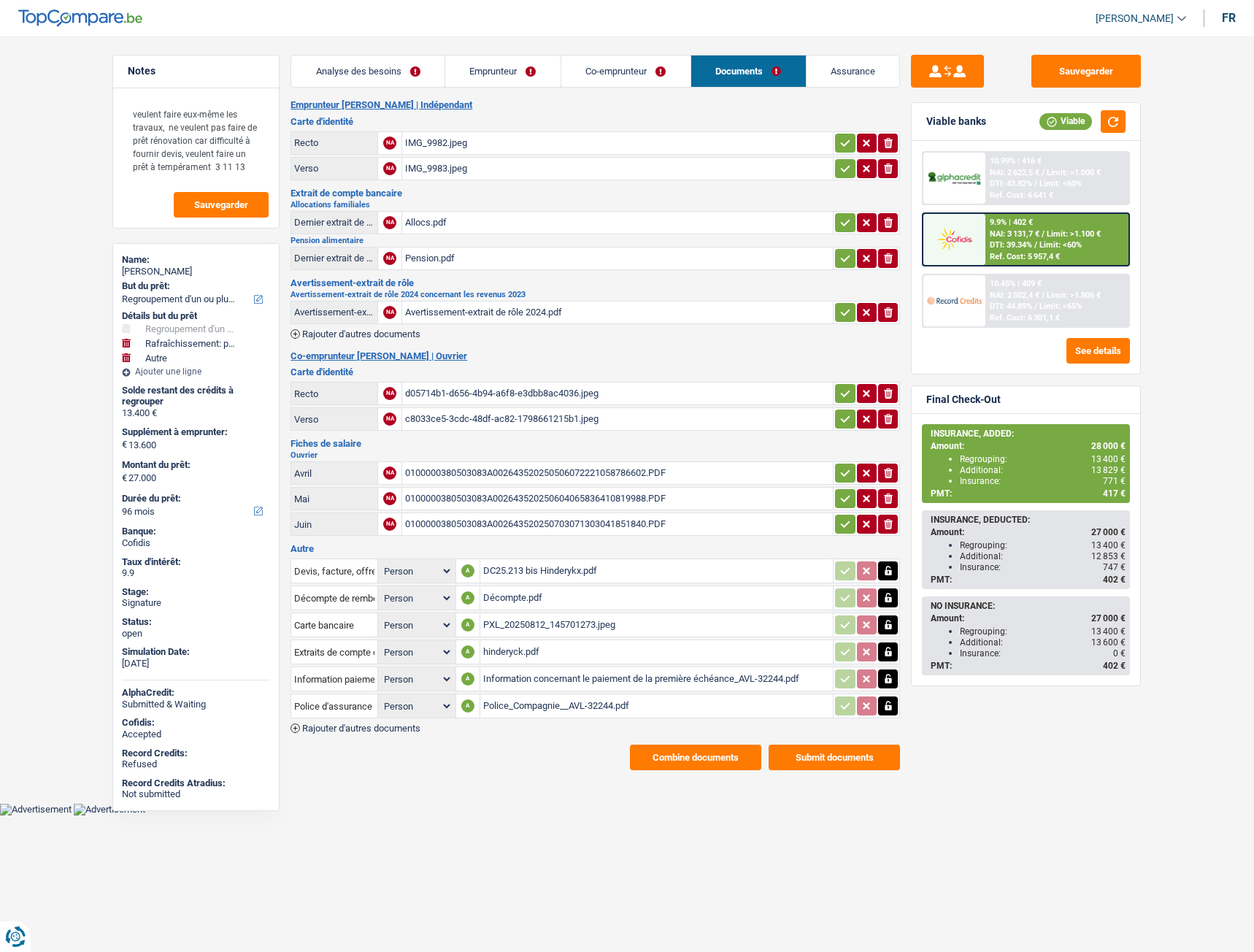
click at [693, 754] on button "Combine documents" at bounding box center [695, 757] width 131 height 25
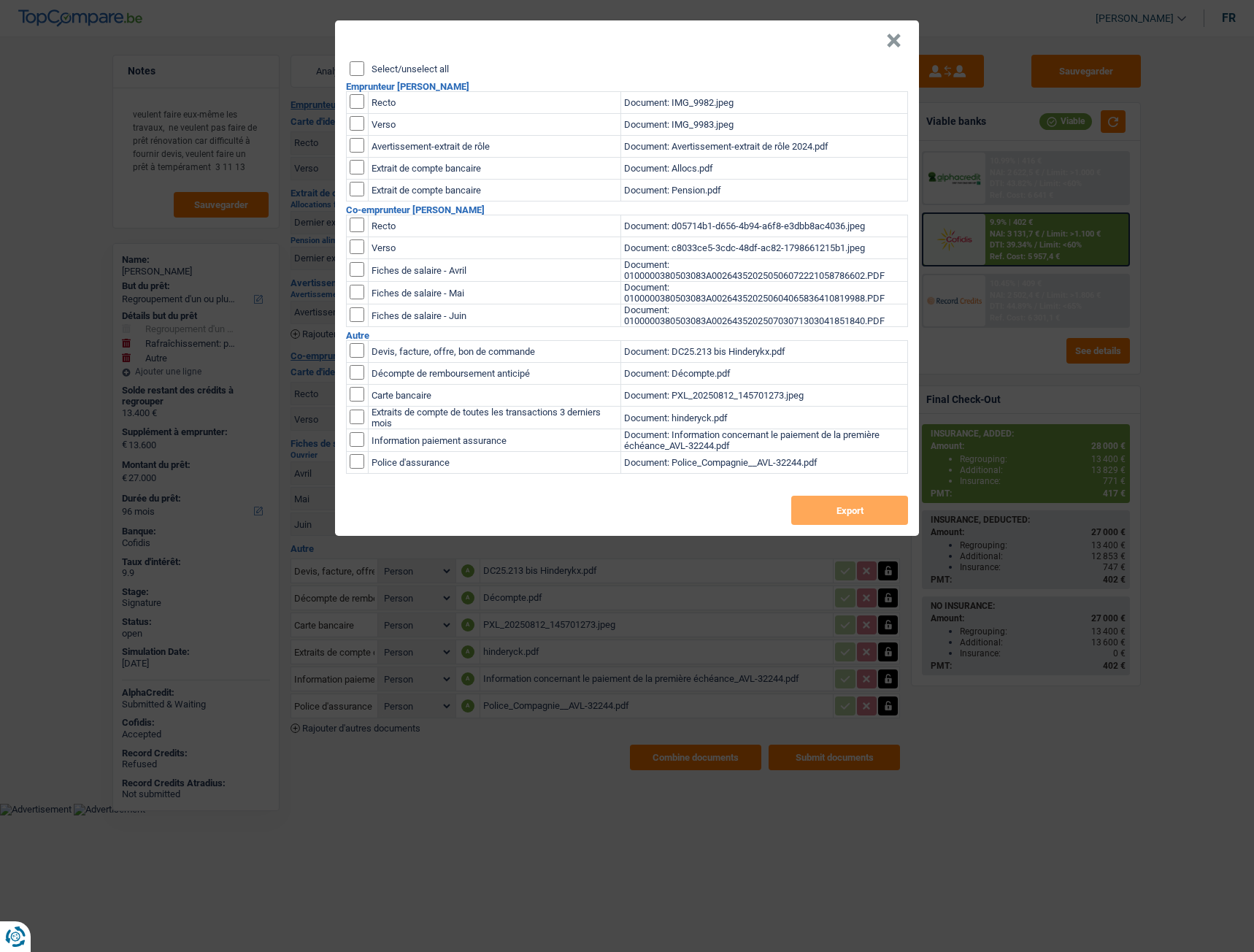
click at [362, 68] on input "Select/unselect all" at bounding box center [357, 69] width 15 height 15
checkbox input "true"
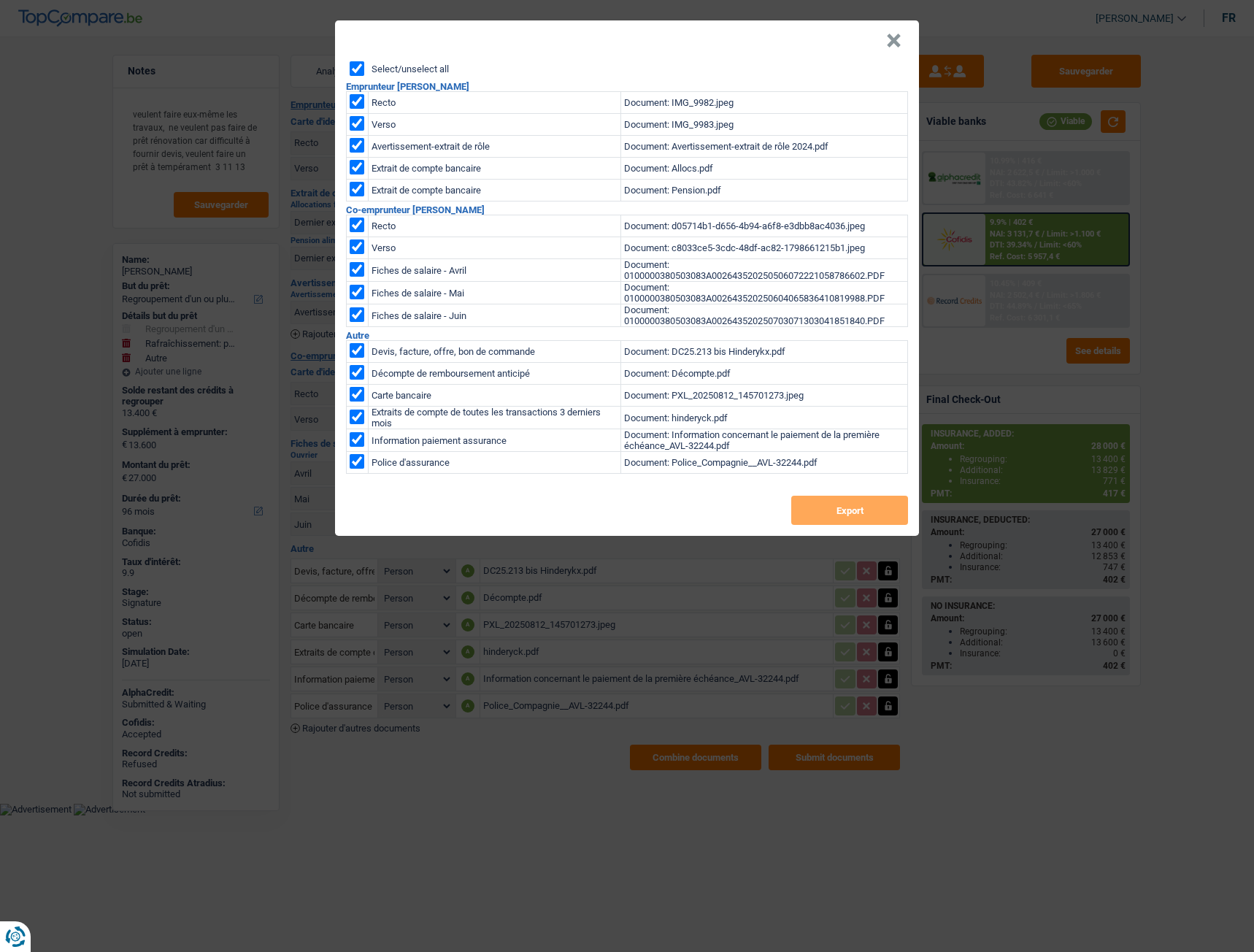
checkbox input "true"
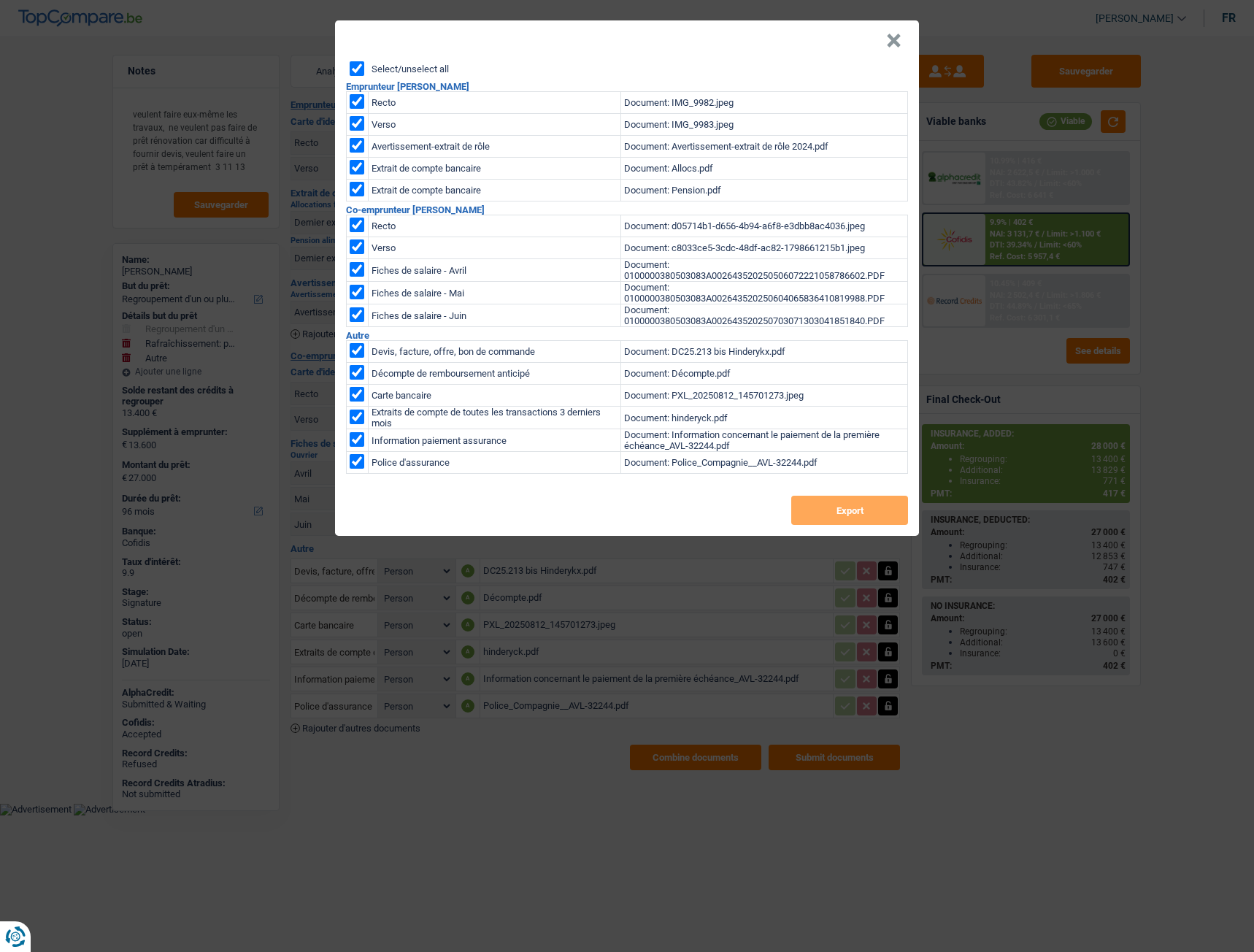
checkbox input "true"
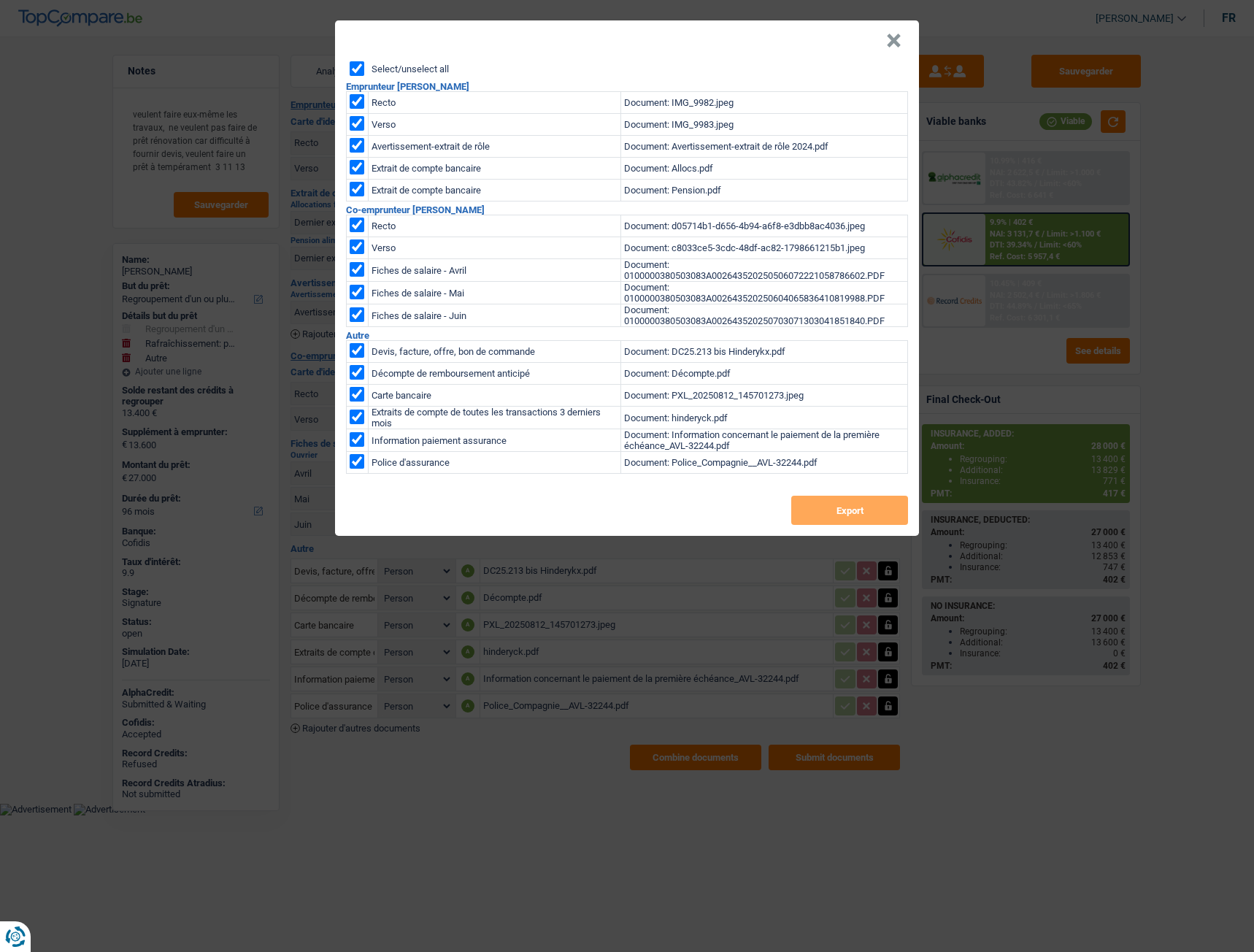
checkbox input "true"
click at [890, 505] on button "Export" at bounding box center [850, 510] width 117 height 29
click at [896, 40] on button "×" at bounding box center [893, 41] width 16 height 15
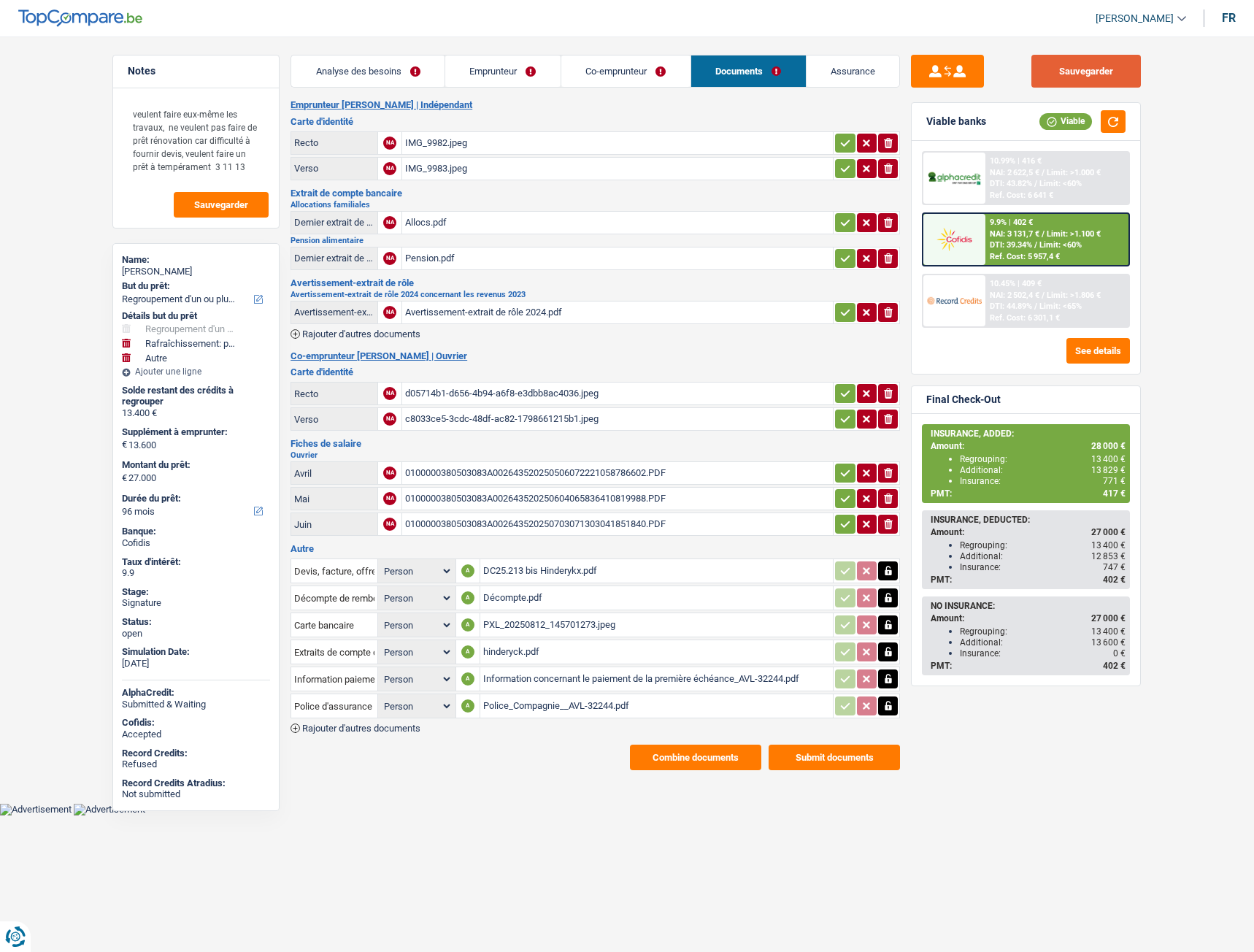
click at [1064, 67] on button "Sauvegarder" at bounding box center [1086, 71] width 110 height 33
